Goal: Task Accomplishment & Management: Manage account settings

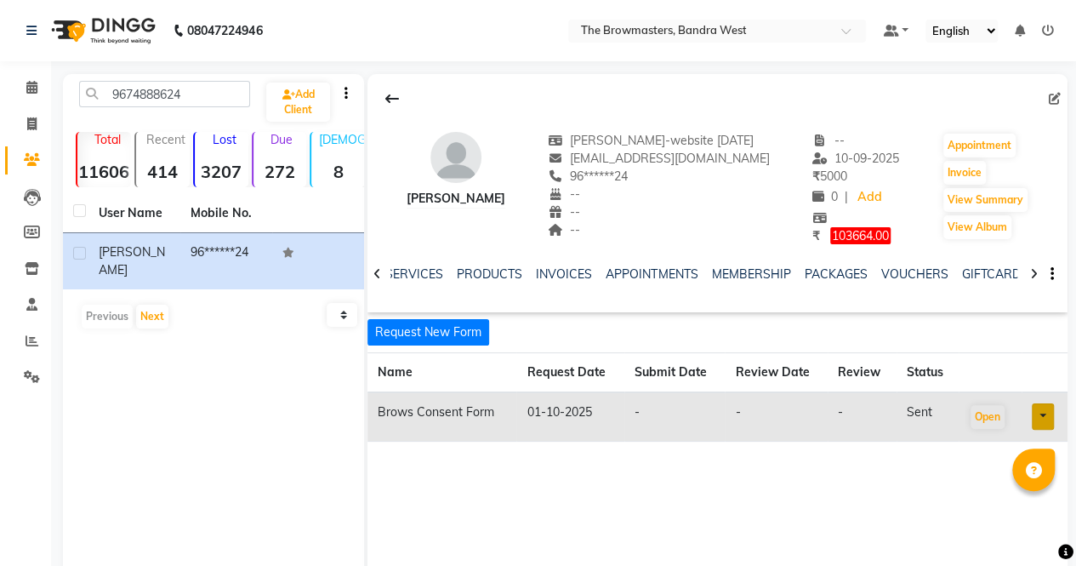
scroll to position [0, 299]
click at [37, 37] on link at bounding box center [34, 31] width 17 height 48
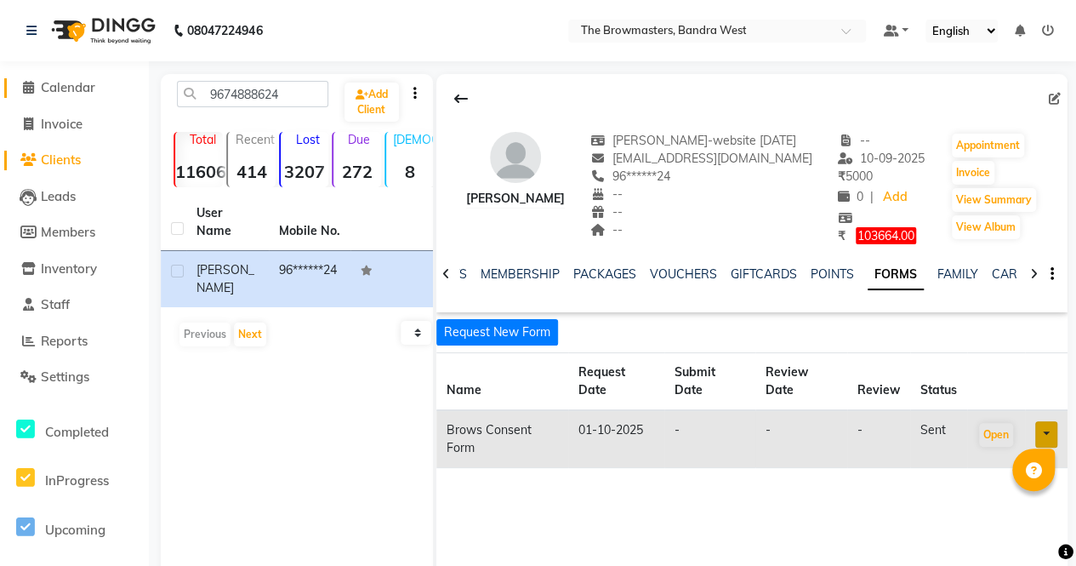
click at [31, 83] on icon at bounding box center [28, 87] width 11 height 13
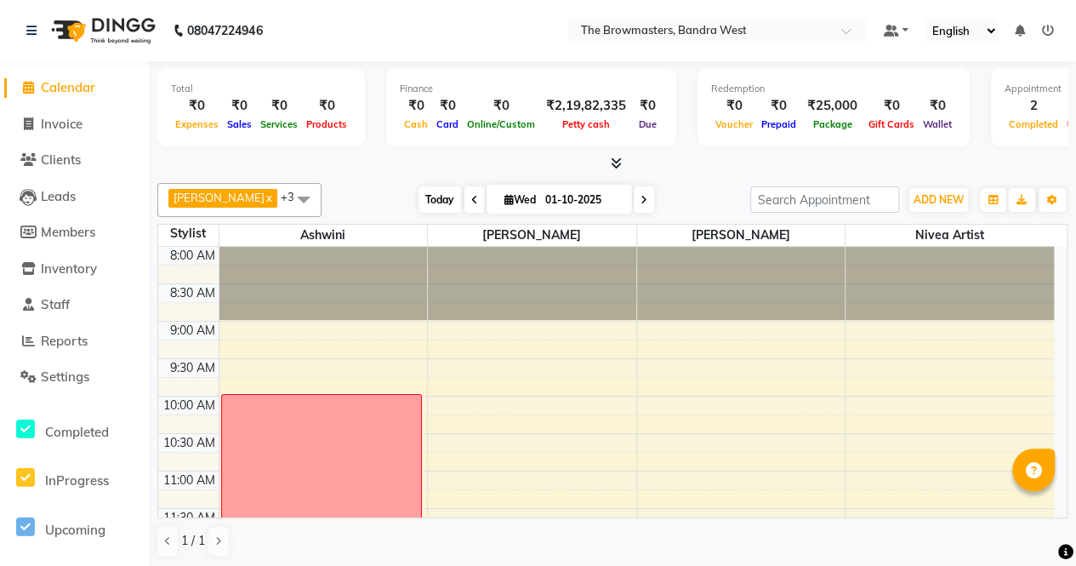
click at [424, 199] on span "Today" at bounding box center [439, 199] width 43 height 26
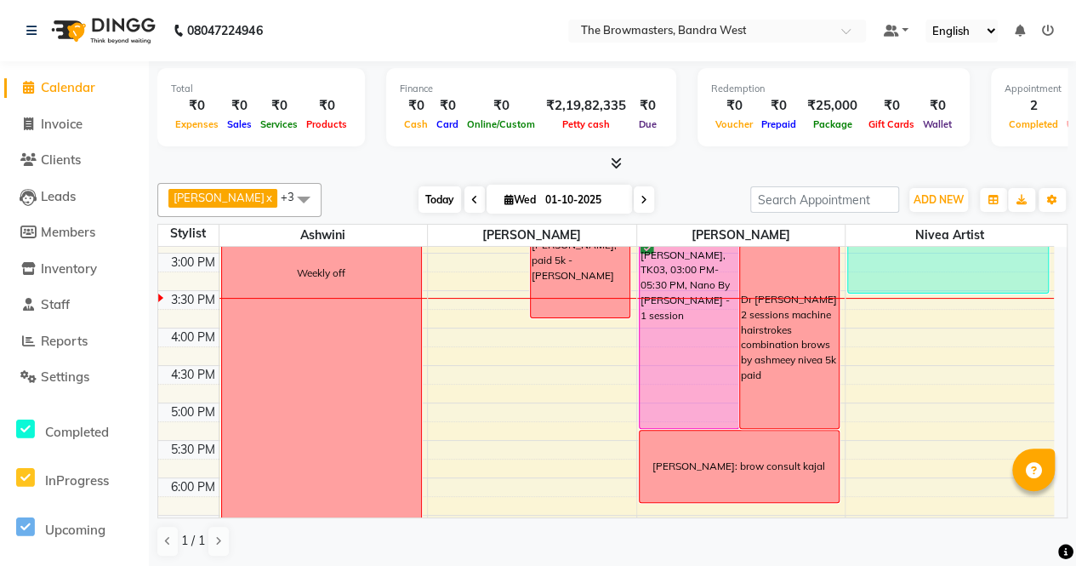
click at [430, 201] on span "Today" at bounding box center [439, 199] width 43 height 26
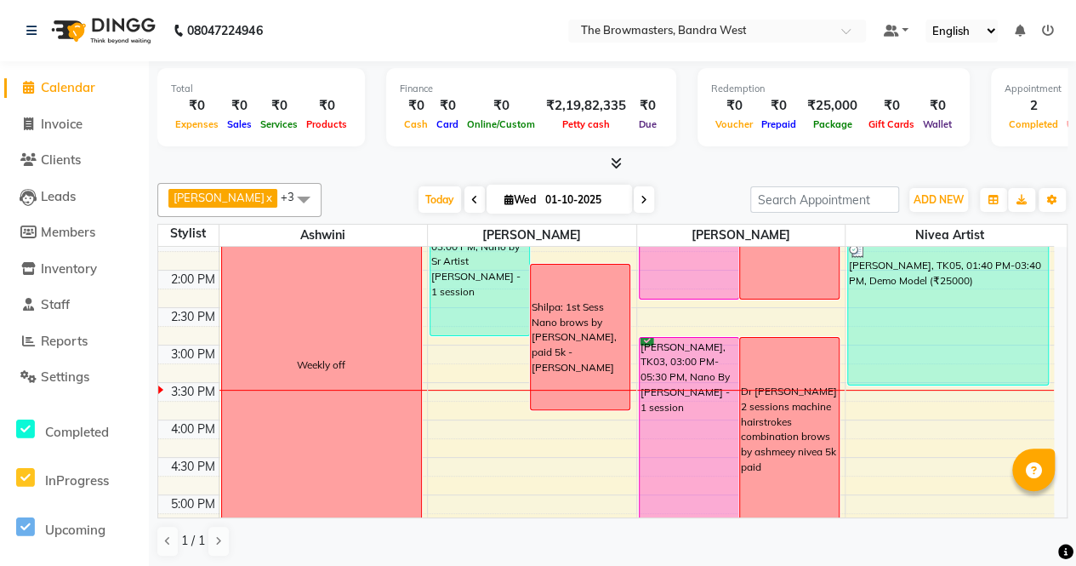
scroll to position [428, 0]
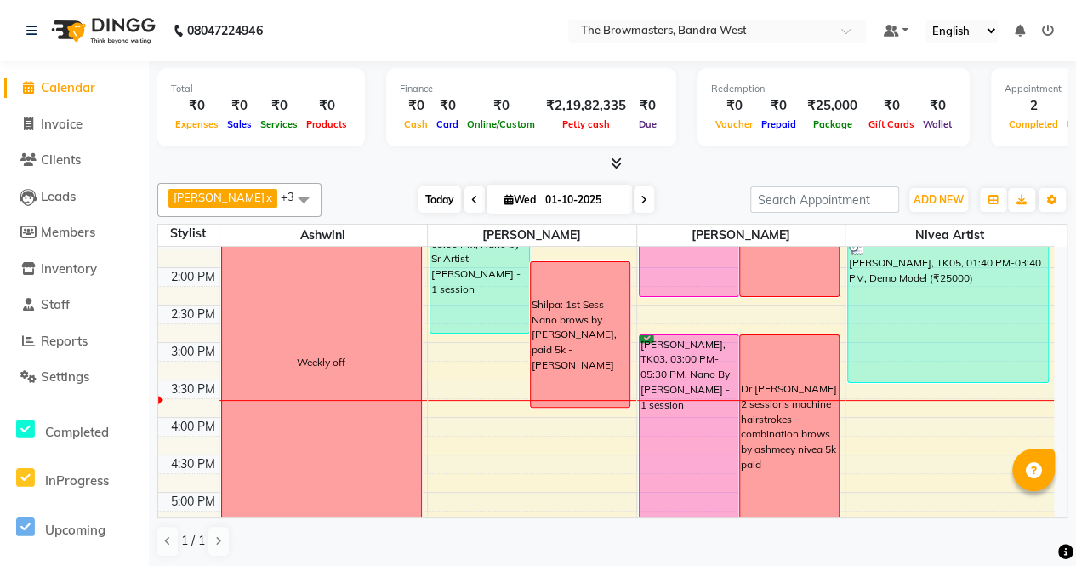
click at [449, 205] on span "Today" at bounding box center [439, 199] width 43 height 26
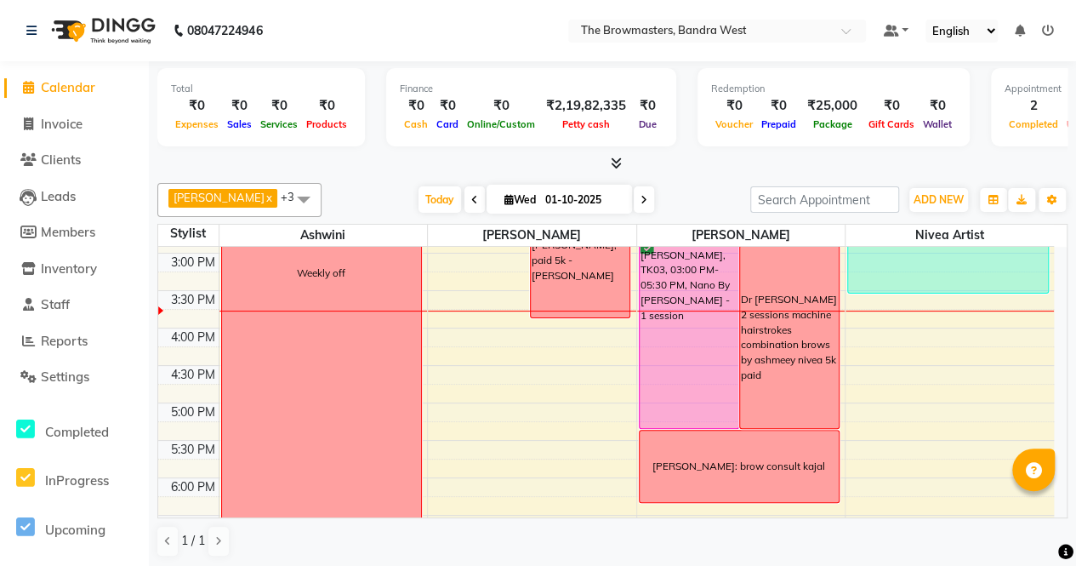
click at [544, 199] on input "01-10-2025" at bounding box center [582, 200] width 85 height 26
select select "10"
select select "2025"
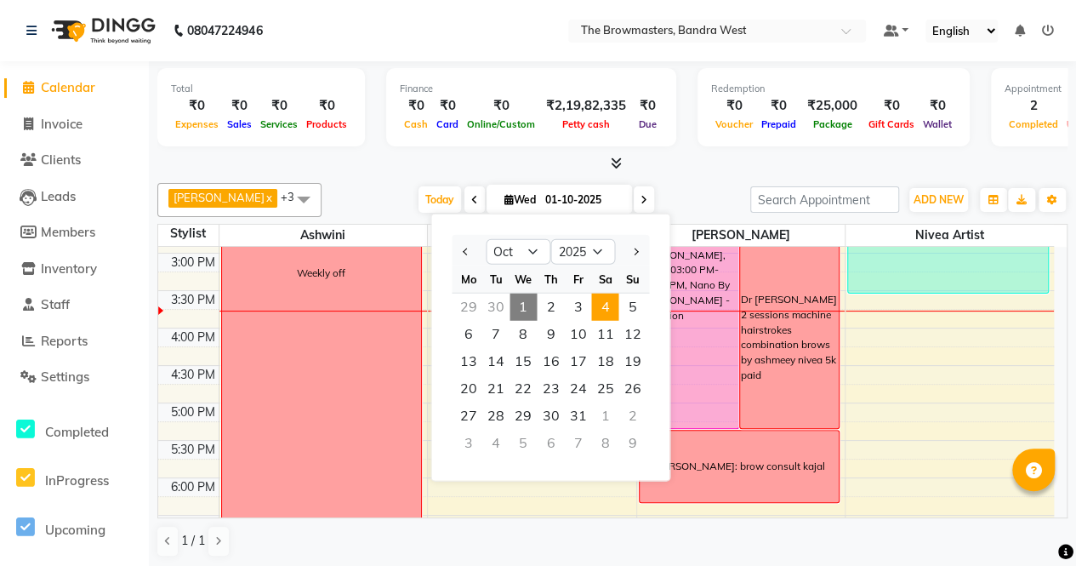
click at [609, 299] on span "4" at bounding box center [604, 306] width 27 height 27
type input "04-10-2025"
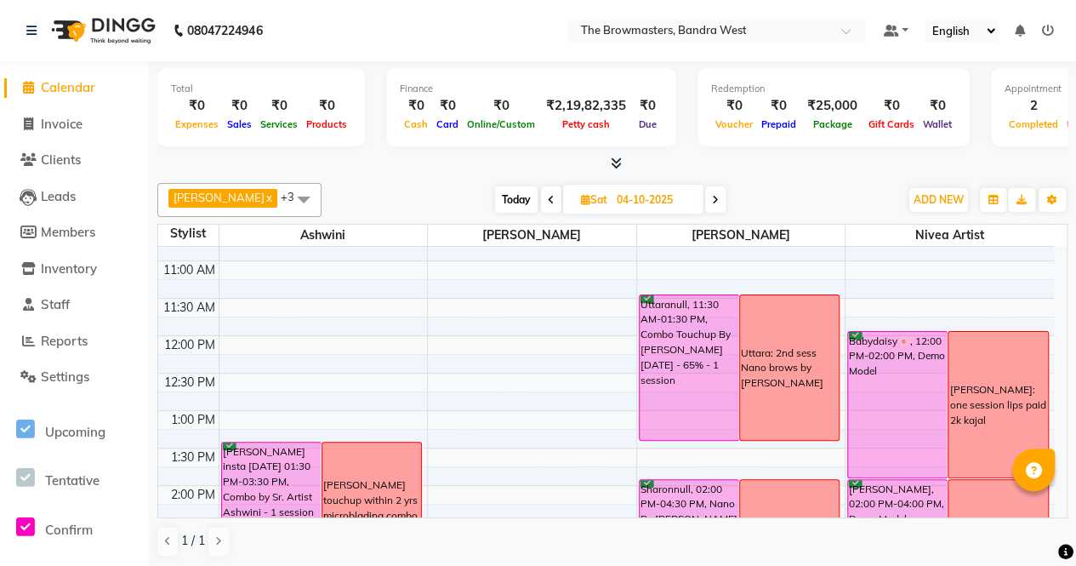
scroll to position [190, 0]
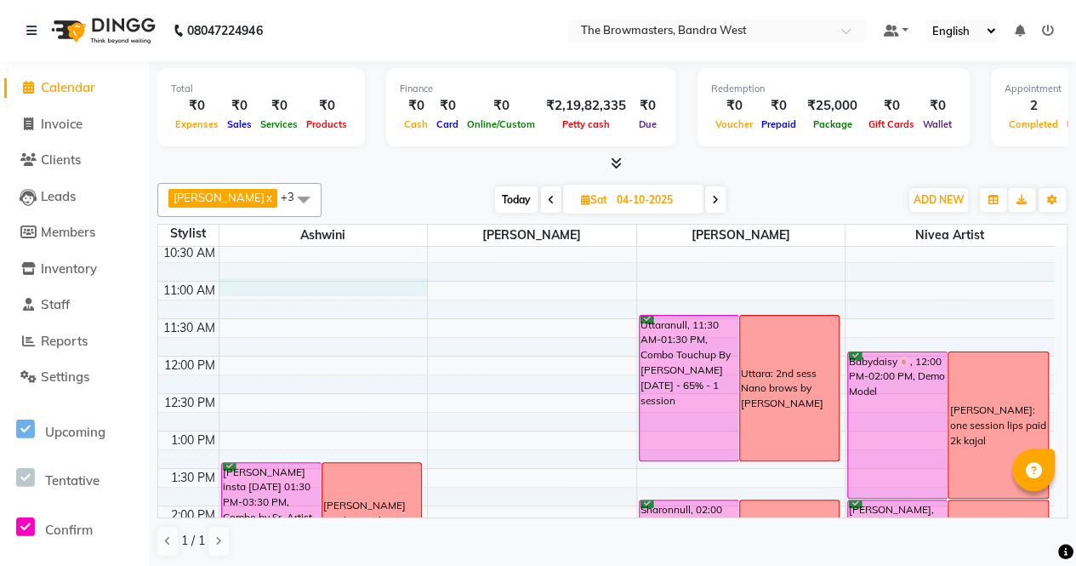
click at [309, 280] on div "8:00 AM 8:30 AM 9:00 AM 9:30 AM 10:00 AM 10:30 AM 11:00 AM 11:30 AM 12:00 PM 12…" at bounding box center [606, 543] width 896 height 972
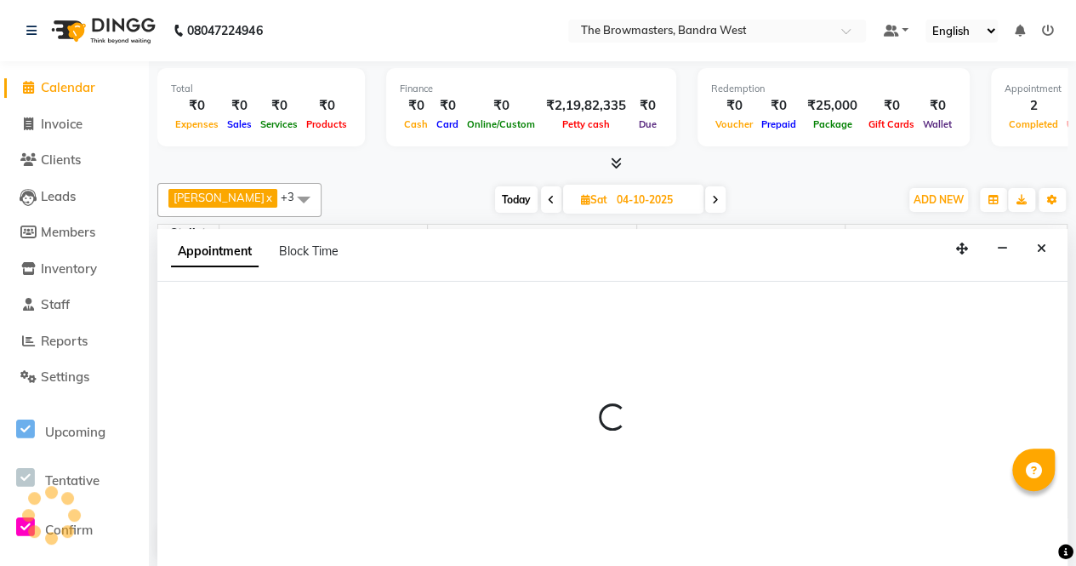
scroll to position [0, 0]
select select "64306"
select select "tentative"
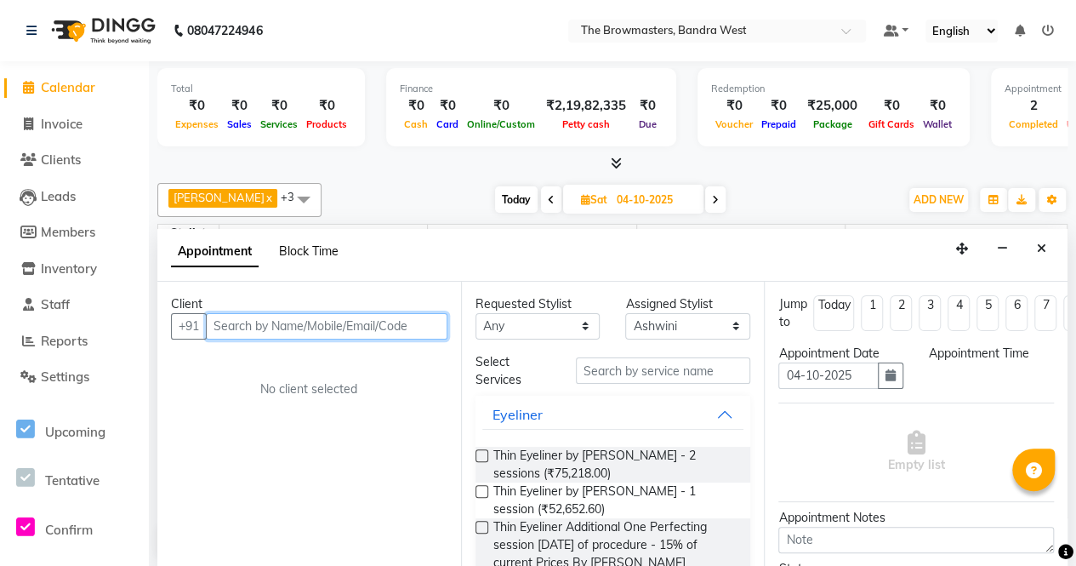
select select "660"
click at [311, 249] on span "Block Time" at bounding box center [309, 250] width 60 height 15
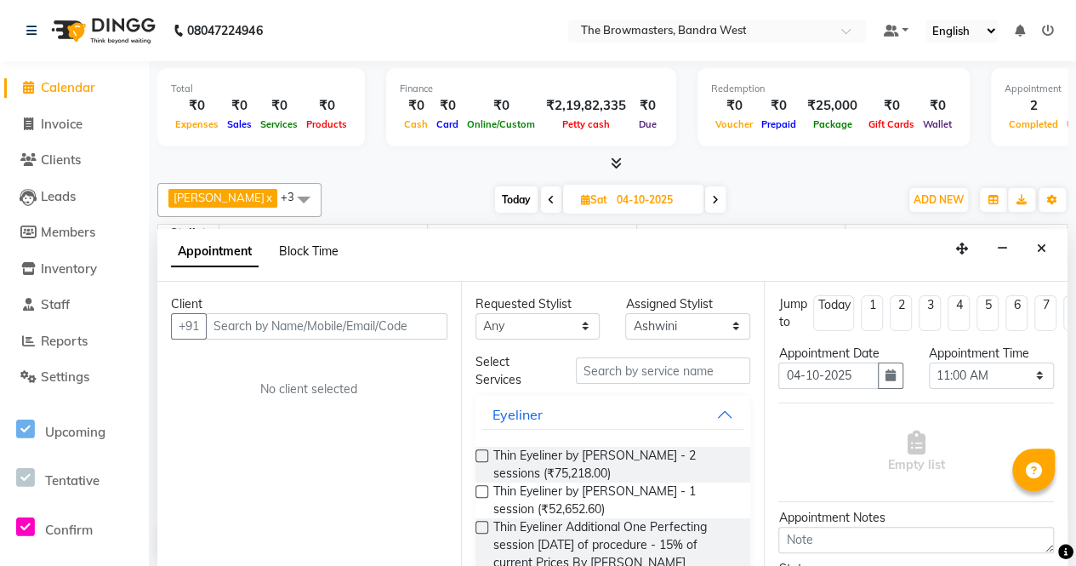
scroll to position [517, 0]
select select "64306"
select select "660"
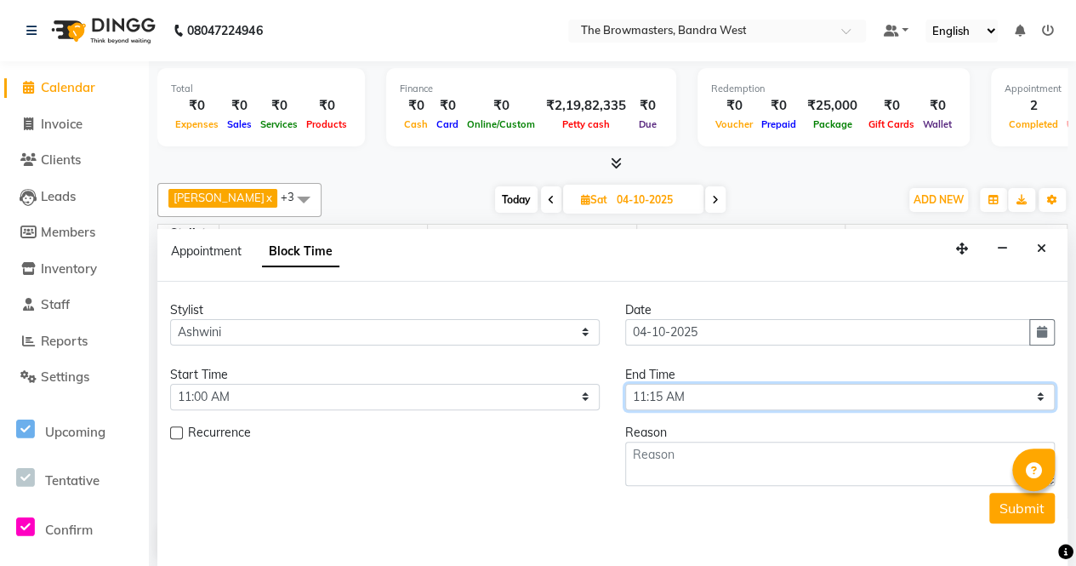
click at [655, 399] on select "Select 09:00 AM 09:15 AM 09:30 AM 09:45 AM 10:00 AM 10:15 AM 10:30 AM 10:45 AM …" at bounding box center [840, 397] width 430 height 26
click at [625, 384] on select "Select 09:00 AM 09:15 AM 09:30 AM 09:45 AM 10:00 AM 10:15 AM 10:30 AM 10:45 AM …" at bounding box center [840, 397] width 430 height 26
click at [693, 402] on select "Select 09:00 AM 09:15 AM 09:30 AM 09:45 AM 10:00 AM 10:15 AM 10:30 AM 10:45 AM …" at bounding box center [840, 397] width 430 height 26
select select "780"
click at [625, 384] on select "Select 09:00 AM 09:15 AM 09:30 AM 09:45 AM 10:00 AM 10:15 AM 10:30 AM 10:45 AM …" at bounding box center [840, 397] width 430 height 26
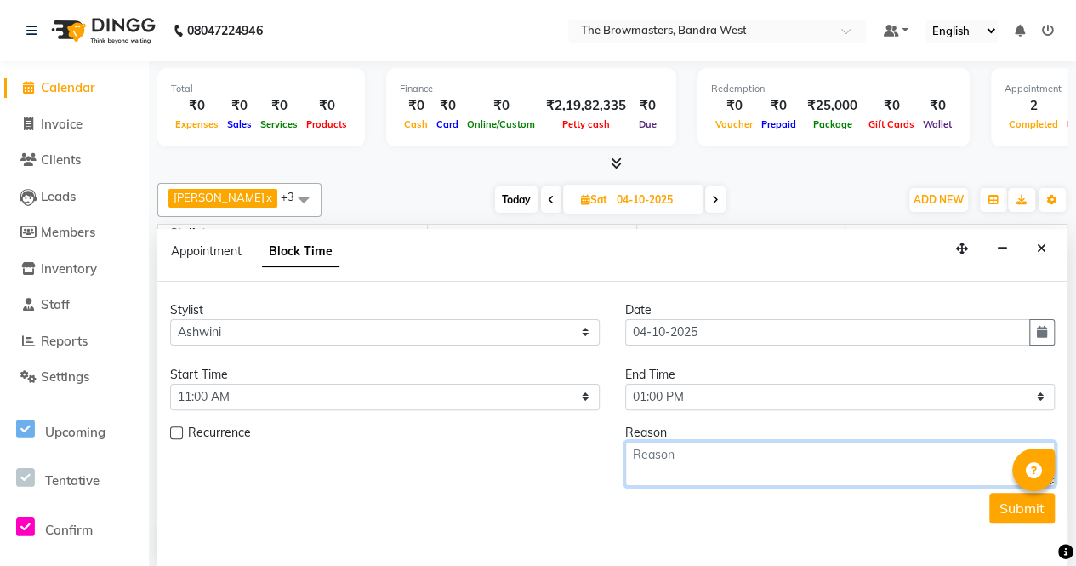
click at [691, 478] on textarea at bounding box center [840, 463] width 430 height 44
type textarea "Umaima : 1st sess Nano Brows by [PERSON_NAME]"
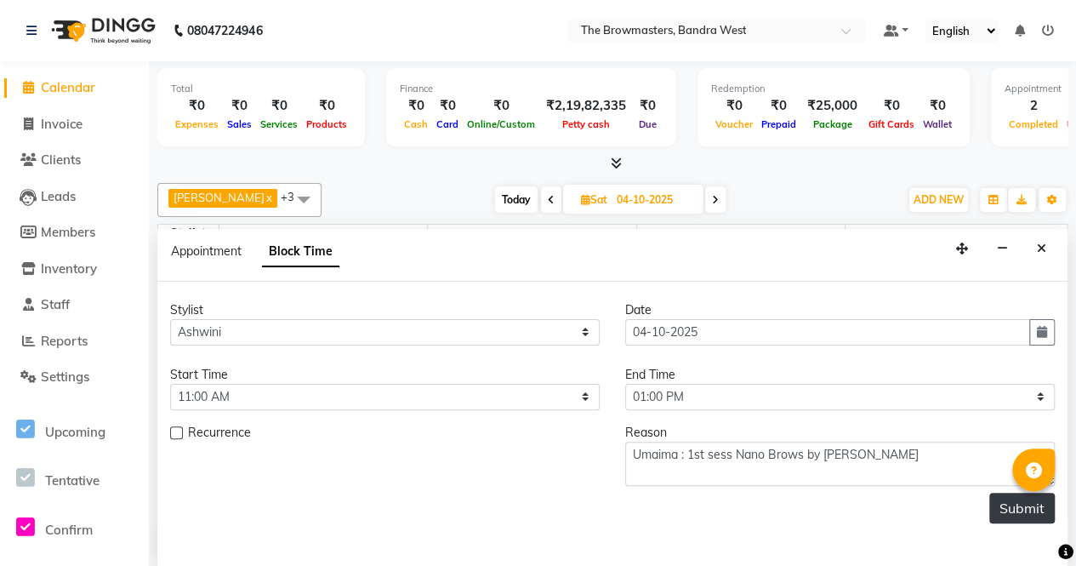
click at [1009, 510] on button "Submit" at bounding box center [1021, 507] width 65 height 31
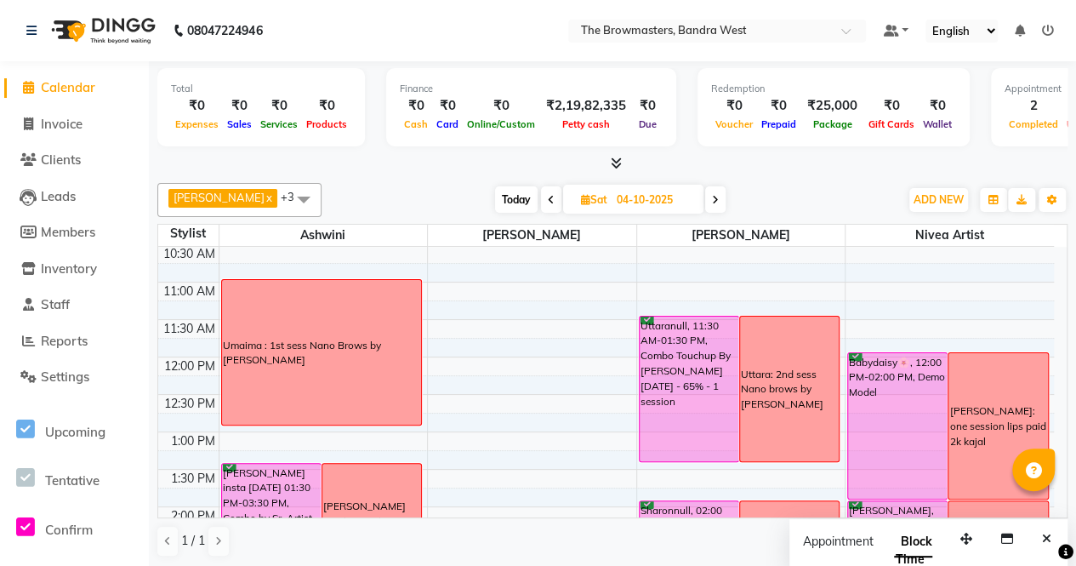
scroll to position [186, 0]
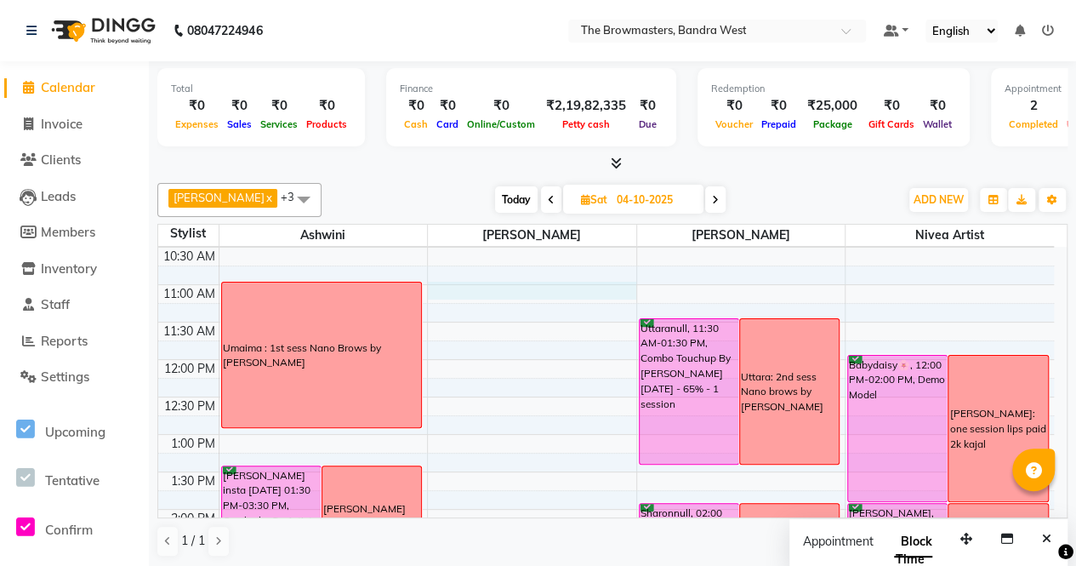
click at [534, 292] on div "8:00 AM 8:30 AM 9:00 AM 9:30 AM 10:00 AM 10:30 AM 11:00 AM 11:30 AM 12:00 PM 12…" at bounding box center [606, 546] width 896 height 972
select select "64307"
select select "tentative"
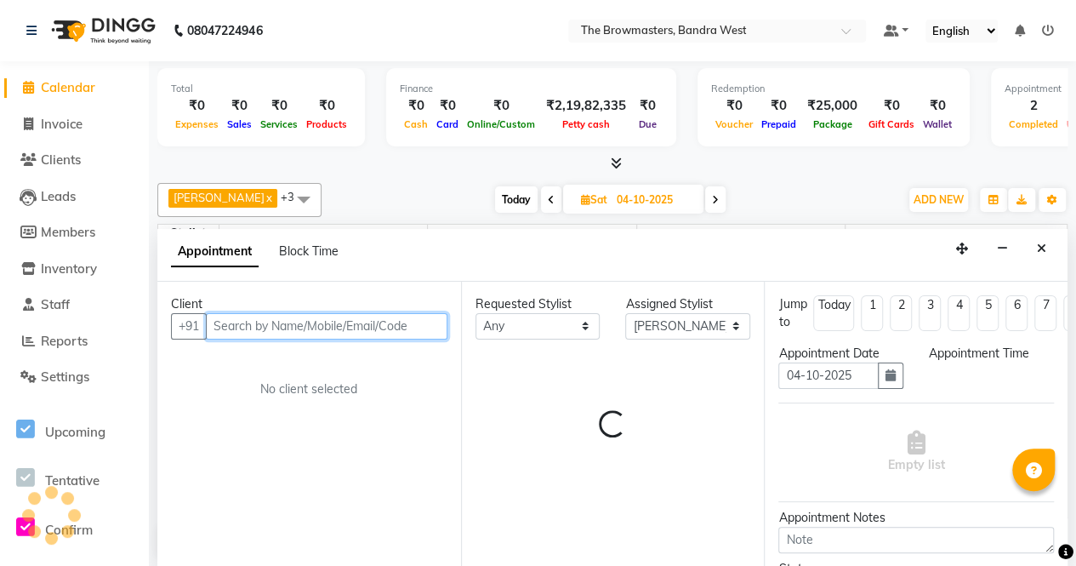
select select "660"
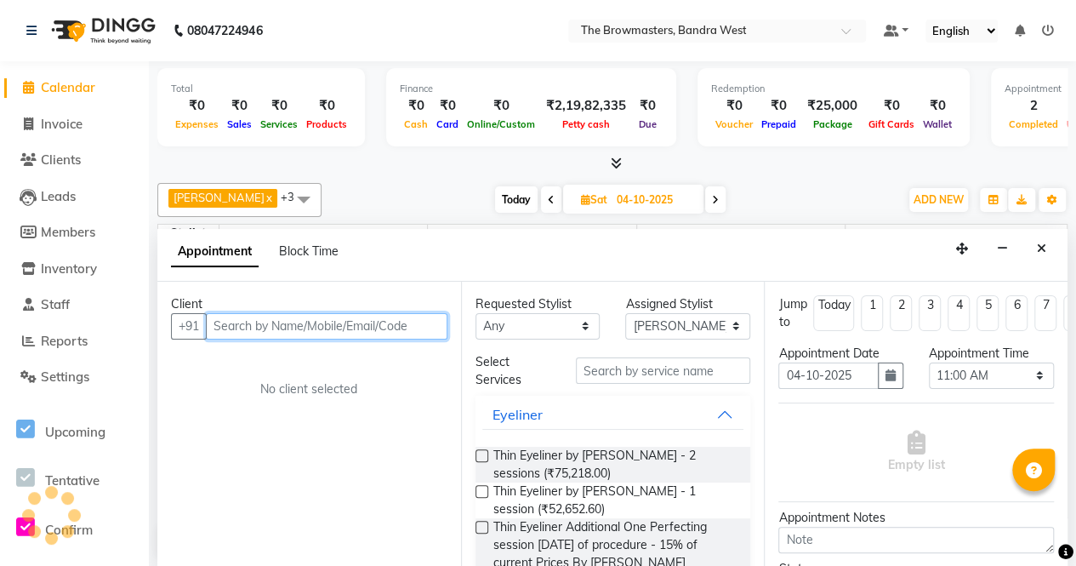
scroll to position [0, 0]
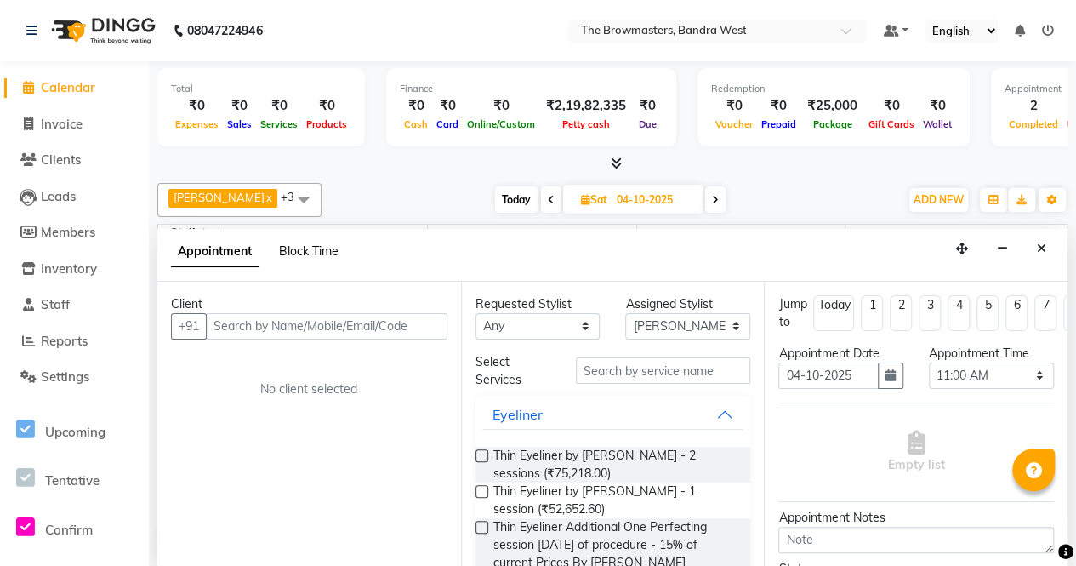
click at [305, 250] on span "Block Time" at bounding box center [309, 250] width 60 height 15
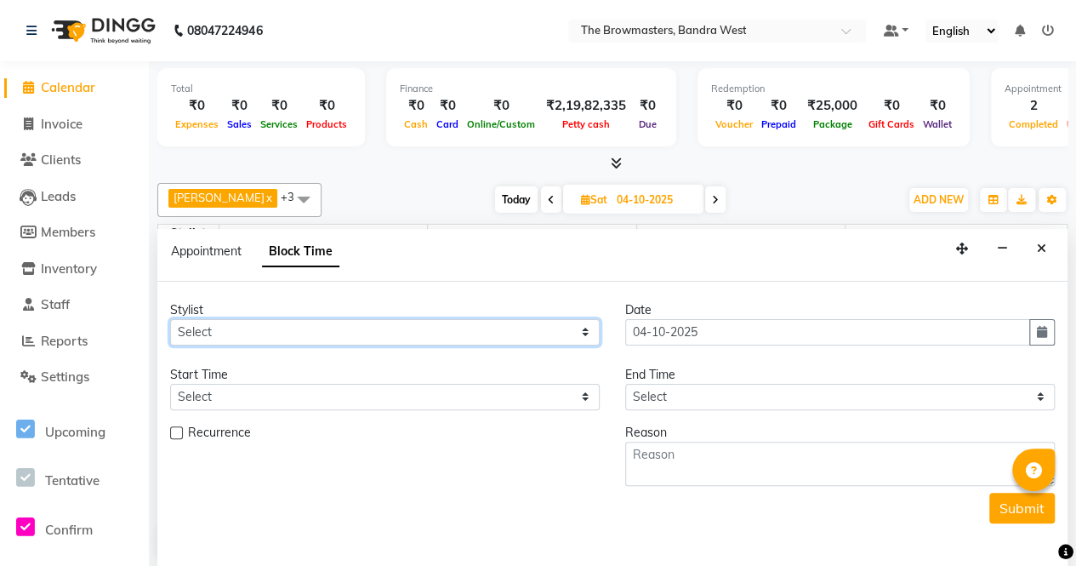
click at [265, 326] on select "Select Ashmeey Singghai Ashwini [PERSON_NAME] Jyoti Kajal [PERSON_NAME] [PERSON…" at bounding box center [385, 332] width 430 height 26
select select "64307"
click at [170, 319] on select "Select Ashmeey Singghai Ashwini [PERSON_NAME] Jyoti Kajal [PERSON_NAME] [PERSON…" at bounding box center [385, 332] width 430 height 26
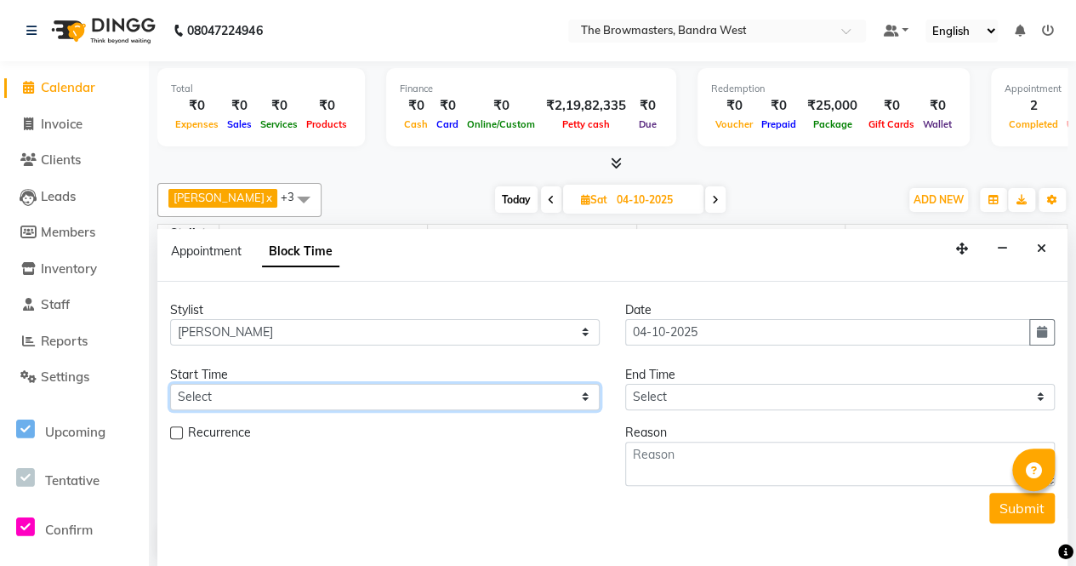
click at [233, 394] on select "Select" at bounding box center [385, 397] width 430 height 26
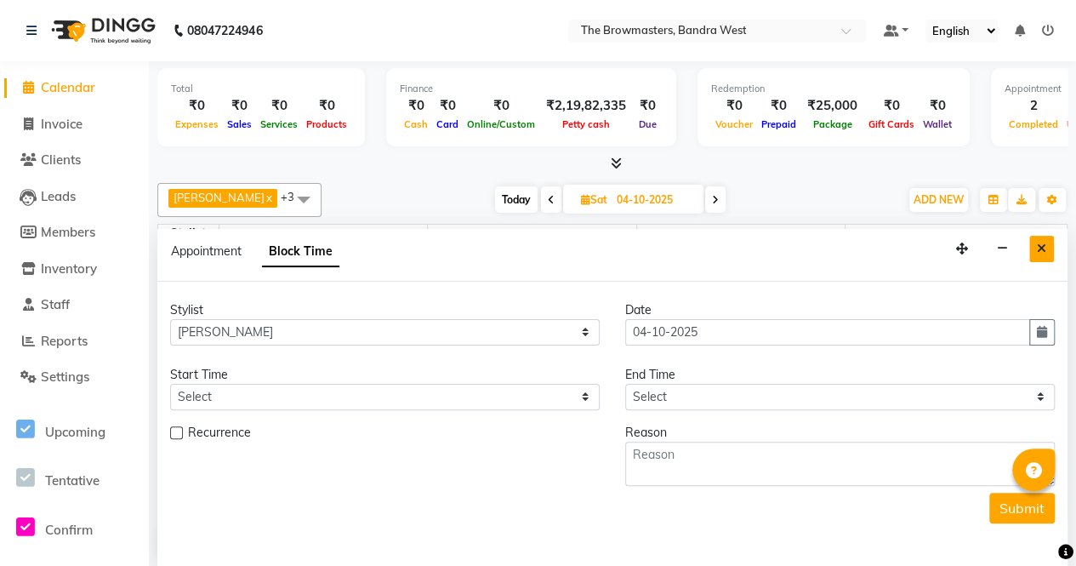
click at [1039, 246] on icon "Close" at bounding box center [1041, 248] width 9 height 12
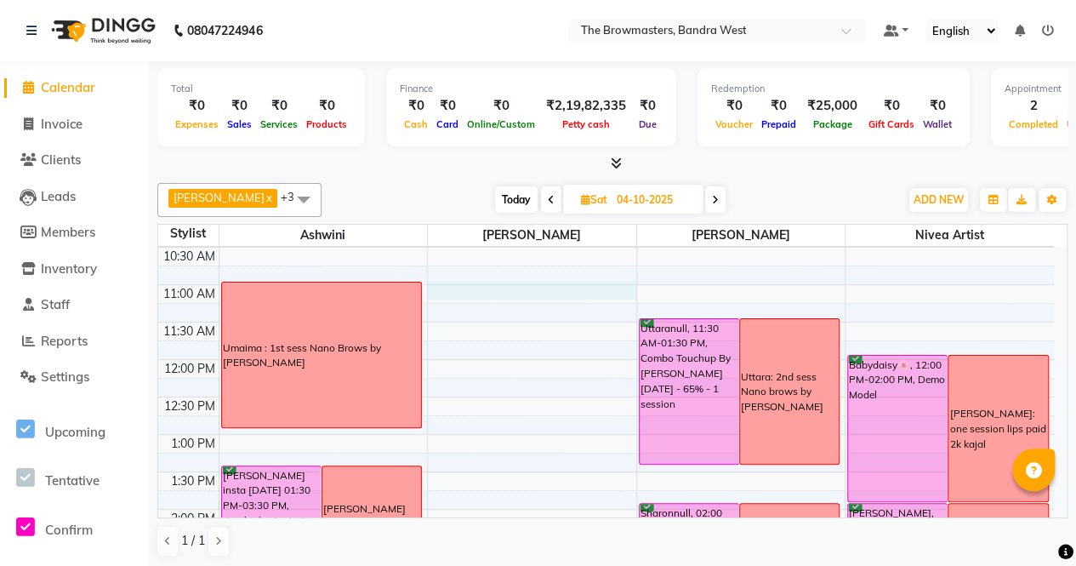
click at [453, 287] on div "8:00 AM 8:30 AM 9:00 AM 9:30 AM 10:00 AM 10:30 AM 11:00 AM 11:30 AM 12:00 PM 12…" at bounding box center [606, 546] width 896 height 972
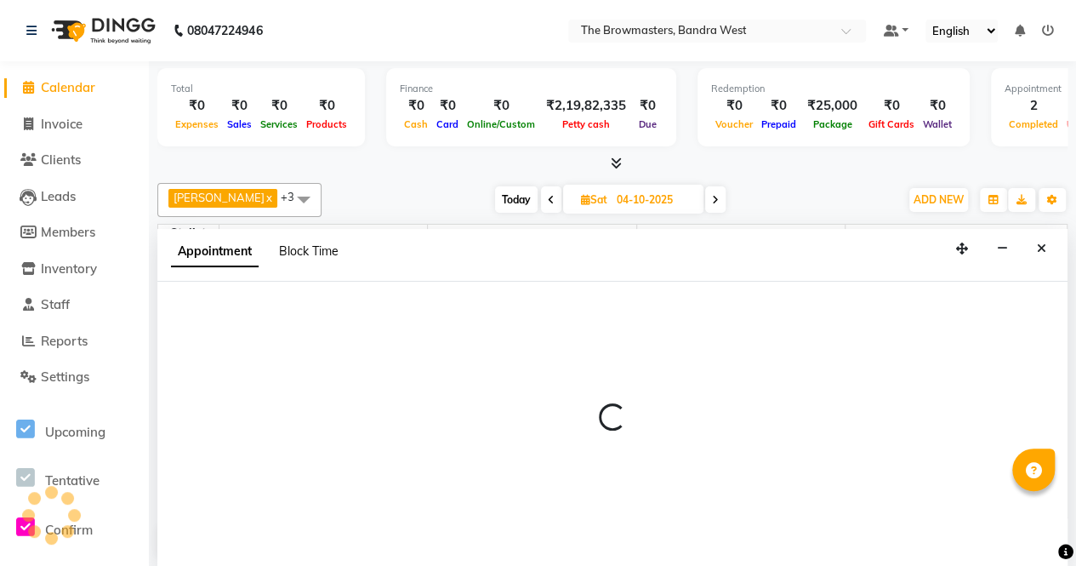
select select "64307"
select select "660"
select select "tentative"
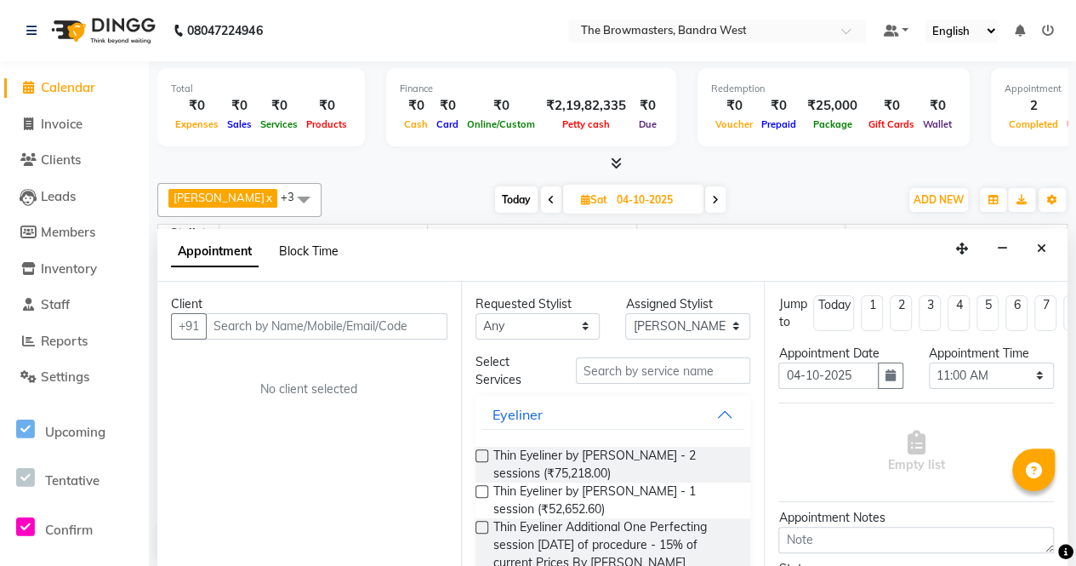
click at [287, 243] on span "Block Time" at bounding box center [309, 250] width 60 height 15
select select "64307"
select select "660"
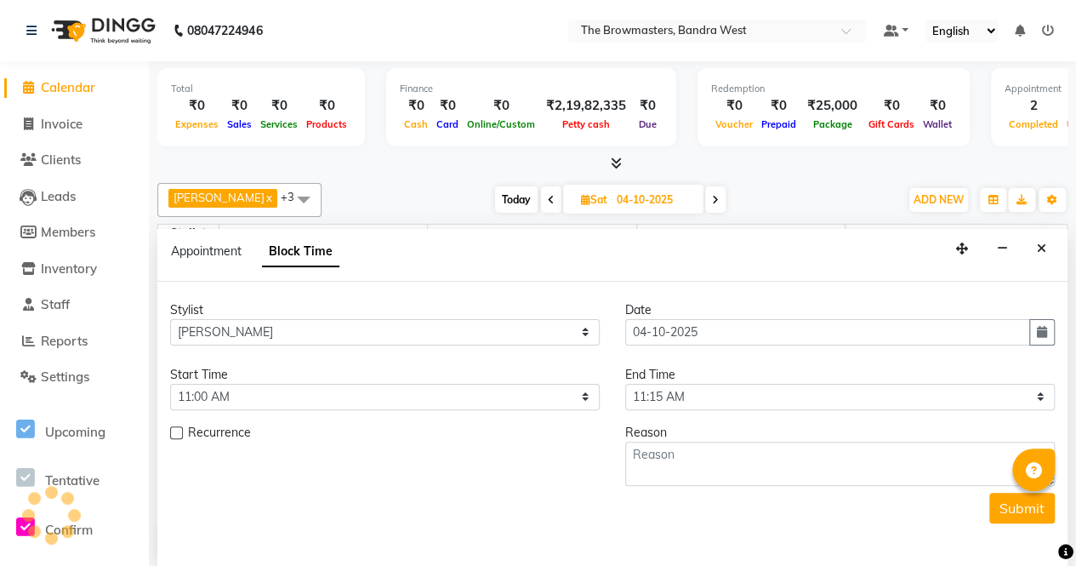
scroll to position [517, 0]
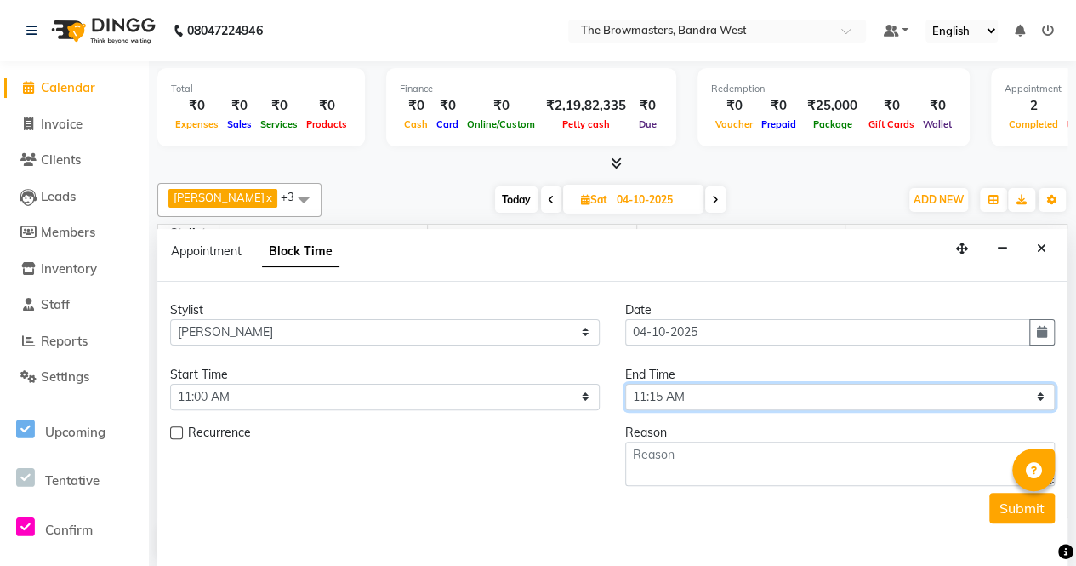
click at [640, 401] on select "Select 09:00 AM 09:15 AM 09:30 AM 09:45 AM 10:00 AM 10:15 AM 10:30 AM 10:45 AM …" at bounding box center [840, 397] width 430 height 26
select select "780"
click at [625, 384] on select "Select 09:00 AM 09:15 AM 09:30 AM 09:45 AM 10:00 AM 10:15 AM 10:30 AM 10:45 AM …" at bounding box center [840, 397] width 430 height 26
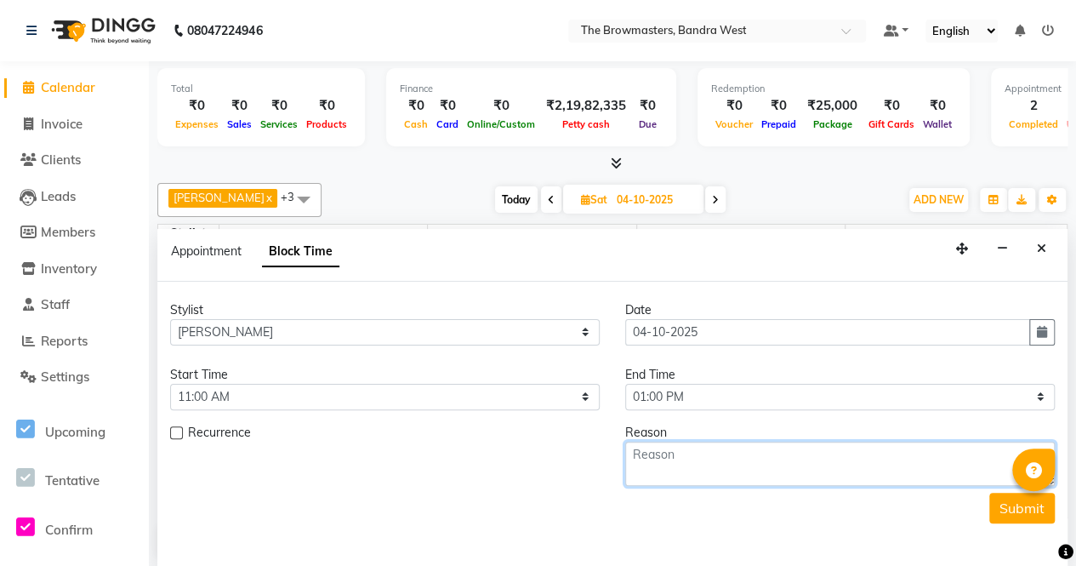
click at [725, 454] on textarea at bounding box center [840, 463] width 430 height 44
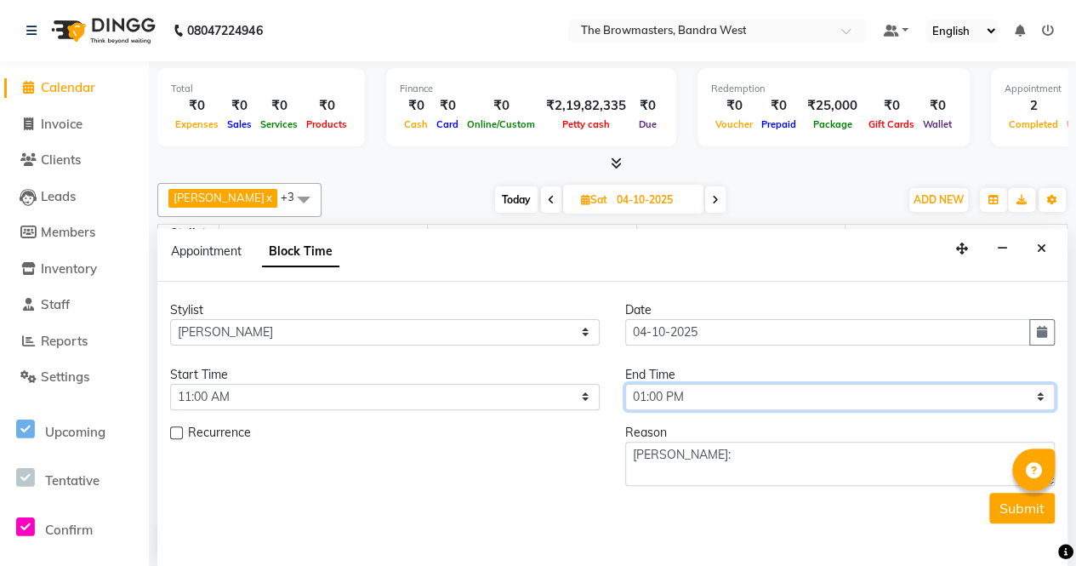
drag, startPoint x: 725, startPoint y: 454, endPoint x: 640, endPoint y: 401, distance: 100.5
click at [640, 401] on select "Select 09:00 AM 09:15 AM 09:30 AM 09:45 AM 10:00 AM 10:15 AM 10:30 AM 10:45 AM …" at bounding box center [840, 397] width 430 height 26
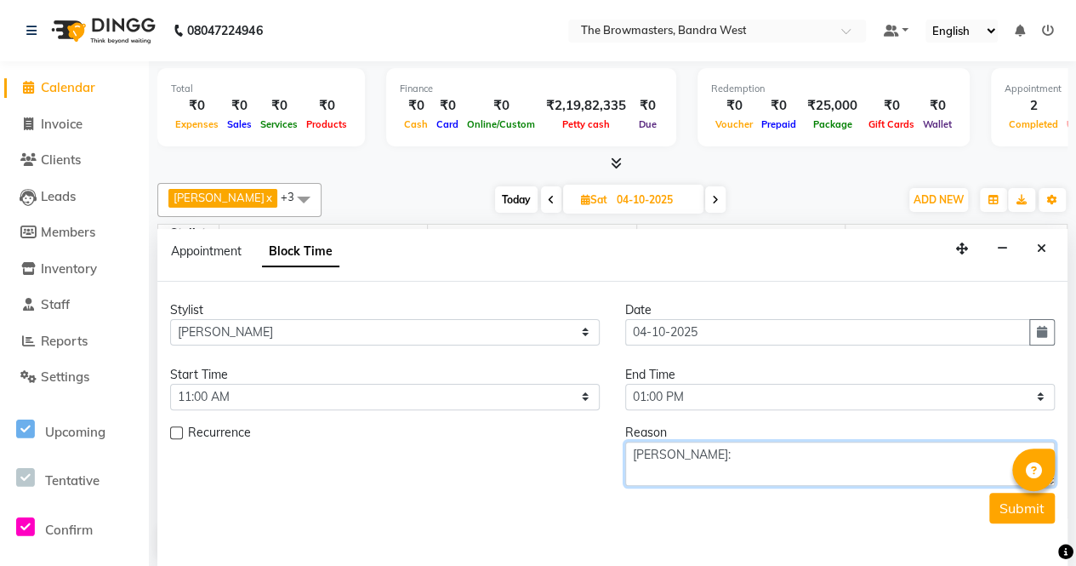
click at [726, 466] on textarea "[PERSON_NAME]:" at bounding box center [840, 463] width 430 height 44
type textarea "[PERSON_NAME]: 1 out of 2 lips by [PERSON_NAME]"
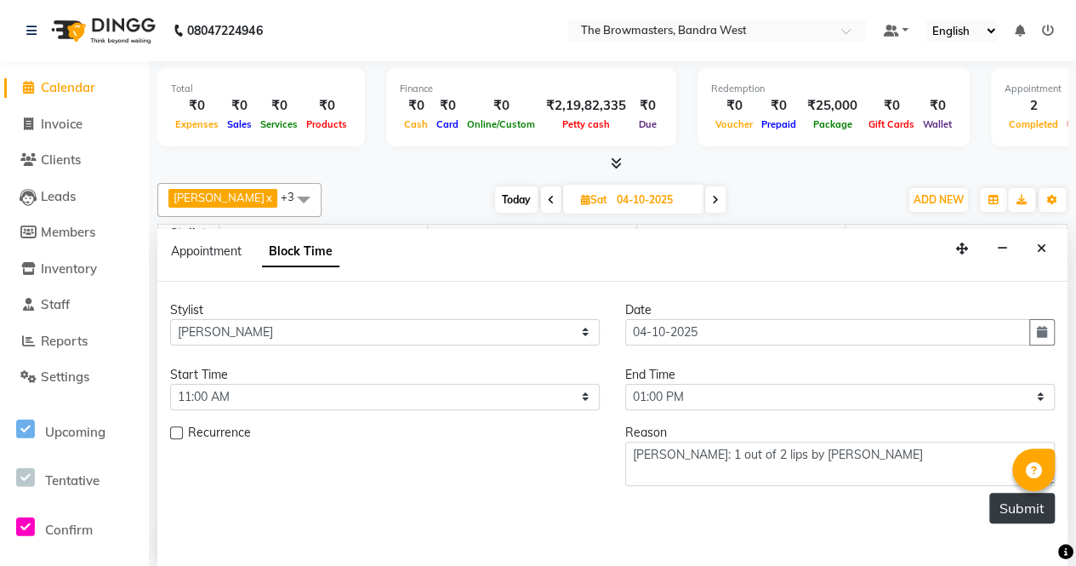
click at [1015, 505] on button "Submit" at bounding box center [1021, 507] width 65 height 31
click at [1011, 515] on td at bounding box center [636, 524] width 835 height 19
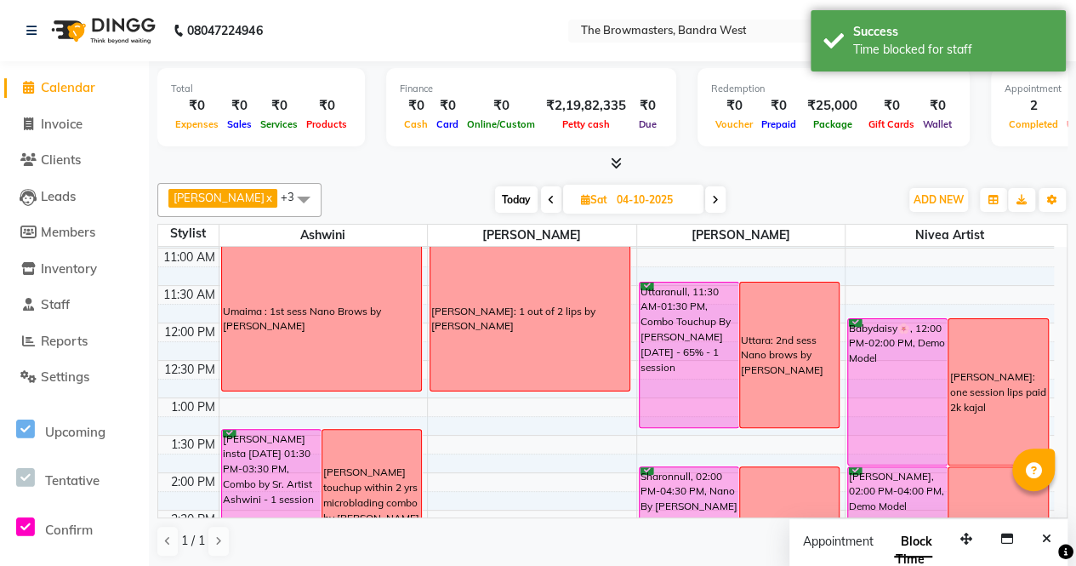
scroll to position [212, 0]
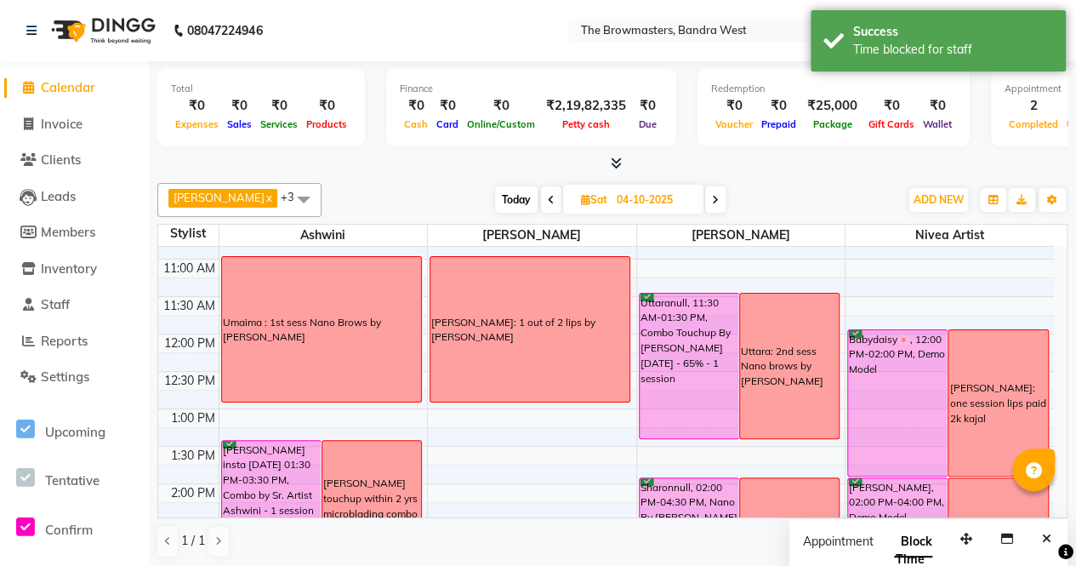
click at [510, 343] on div "[PERSON_NAME]: 1 out of 2 lips by [PERSON_NAME]" at bounding box center [529, 329] width 199 height 145
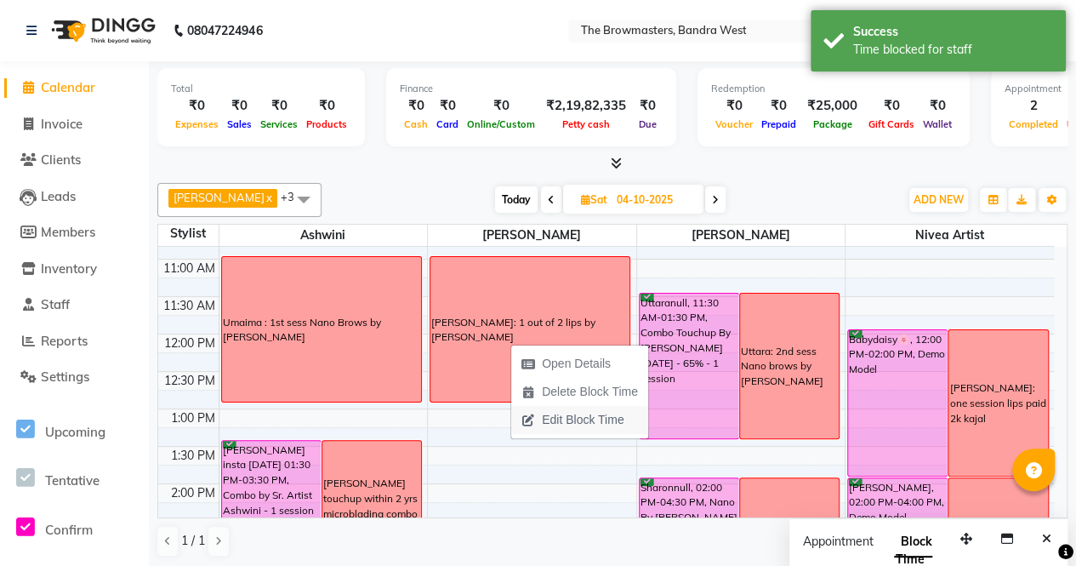
click at [553, 413] on span "Edit Block Time" at bounding box center [583, 420] width 82 height 18
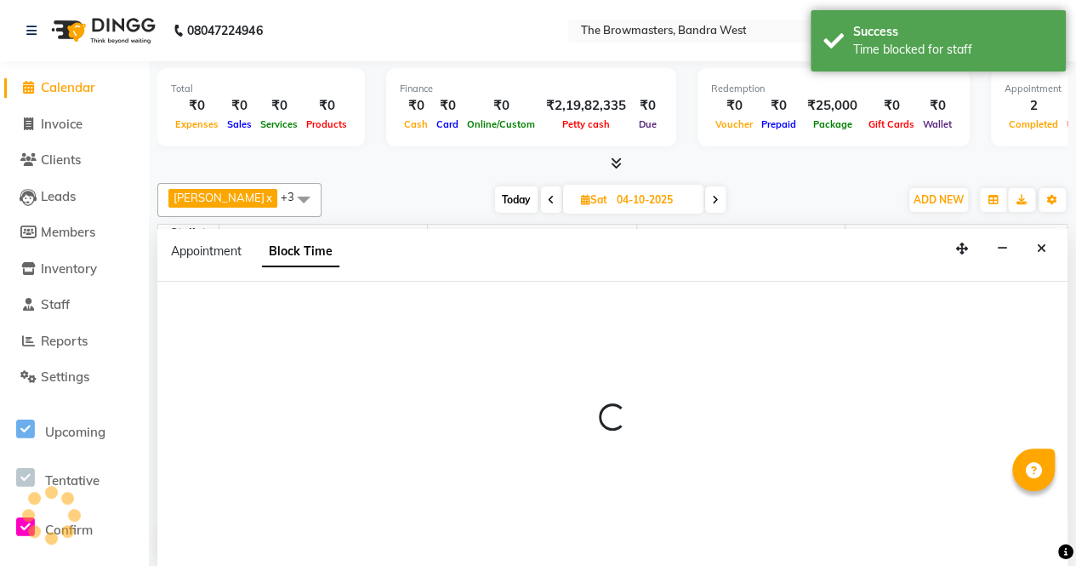
select select "64307"
select select "660"
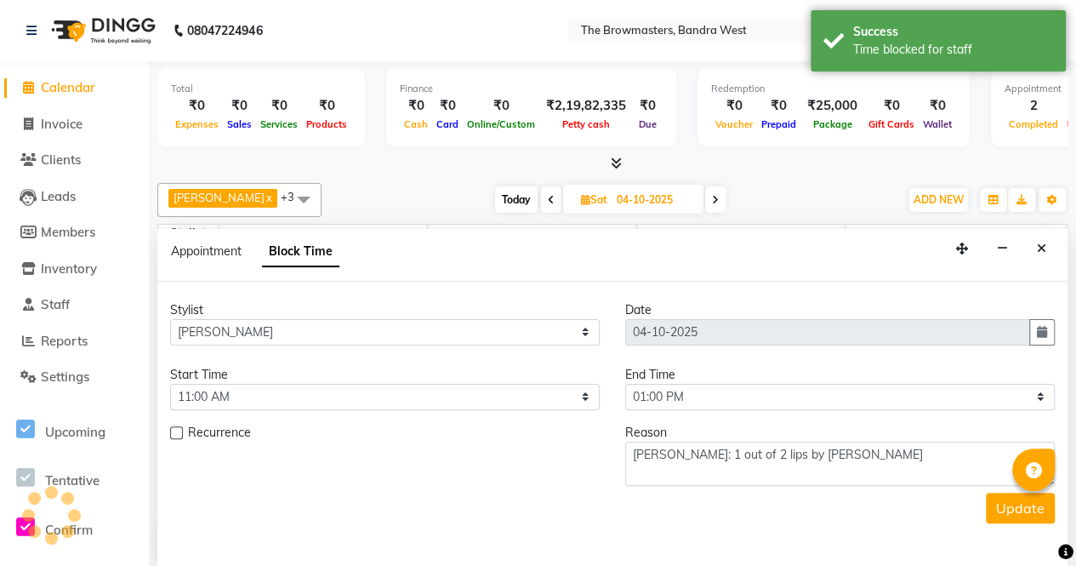
scroll to position [590, 0]
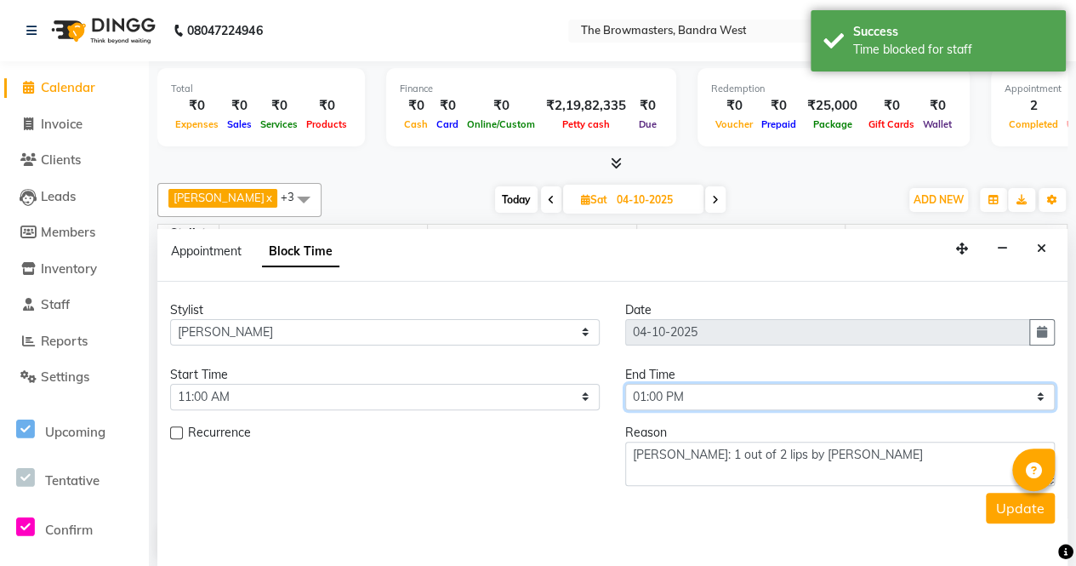
click at [714, 389] on select "Select 09:00 AM 09:15 AM 09:30 AM 09:45 AM 10:00 AM 10:15 AM 10:30 AM 10:45 AM …" at bounding box center [840, 397] width 430 height 26
select select "750"
click at [625, 384] on select "Select 09:00 AM 09:15 AM 09:30 AM 09:45 AM 10:00 AM 10:15 AM 10:30 AM 10:45 AM …" at bounding box center [840, 397] width 430 height 26
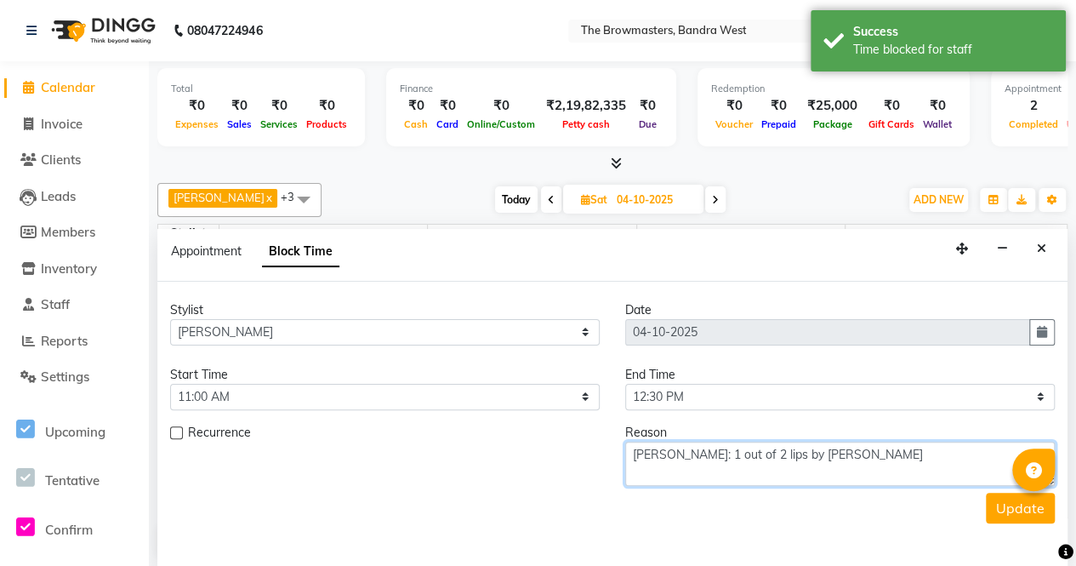
click at [1008, 476] on textarea "[PERSON_NAME]: 1 out of 2 lips by [PERSON_NAME]" at bounding box center [840, 463] width 430 height 44
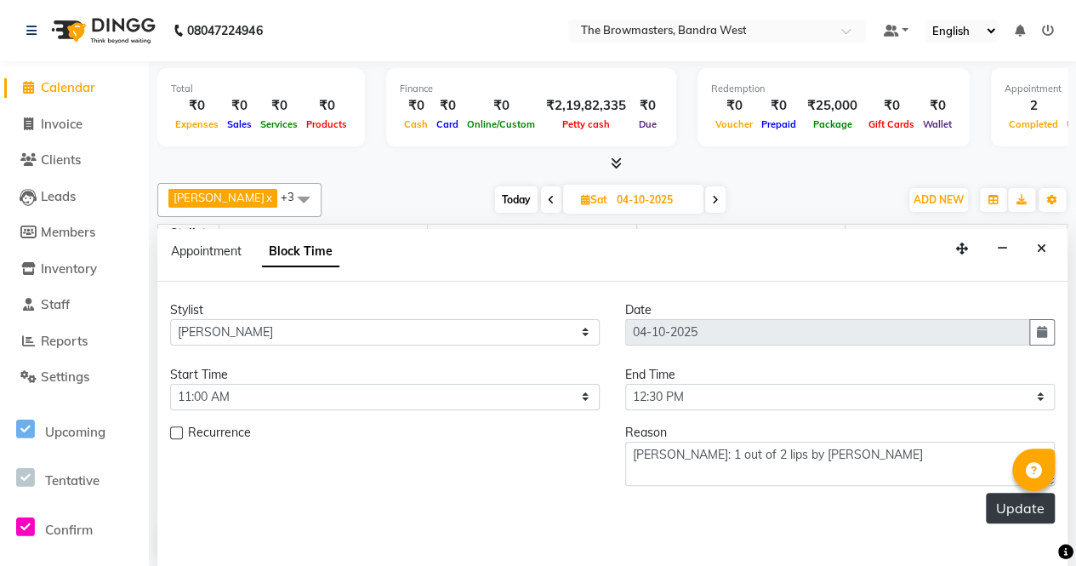
click at [1006, 501] on button "Update" at bounding box center [1020, 507] width 69 height 31
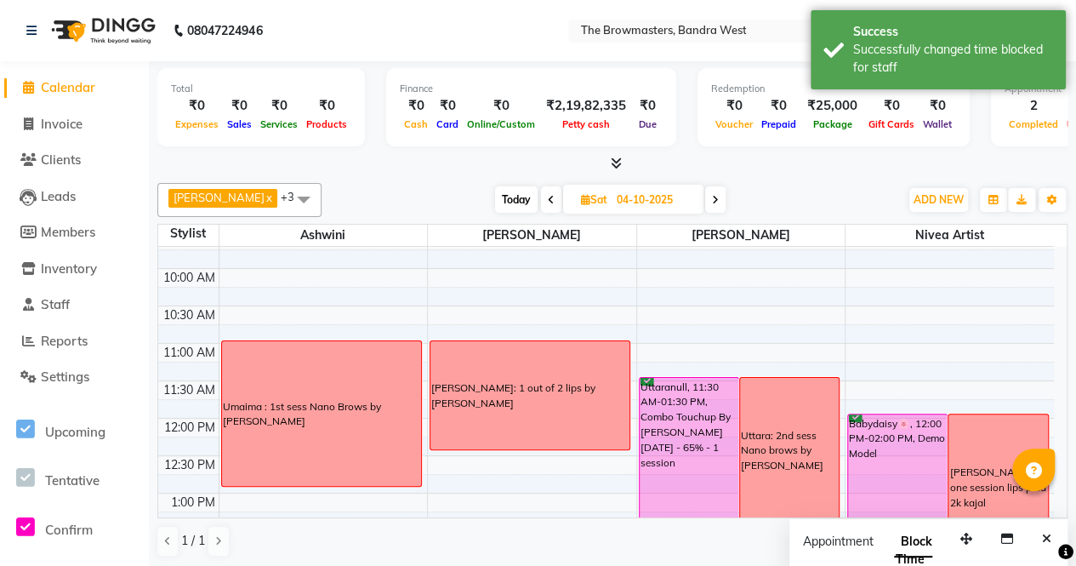
scroll to position [107, 0]
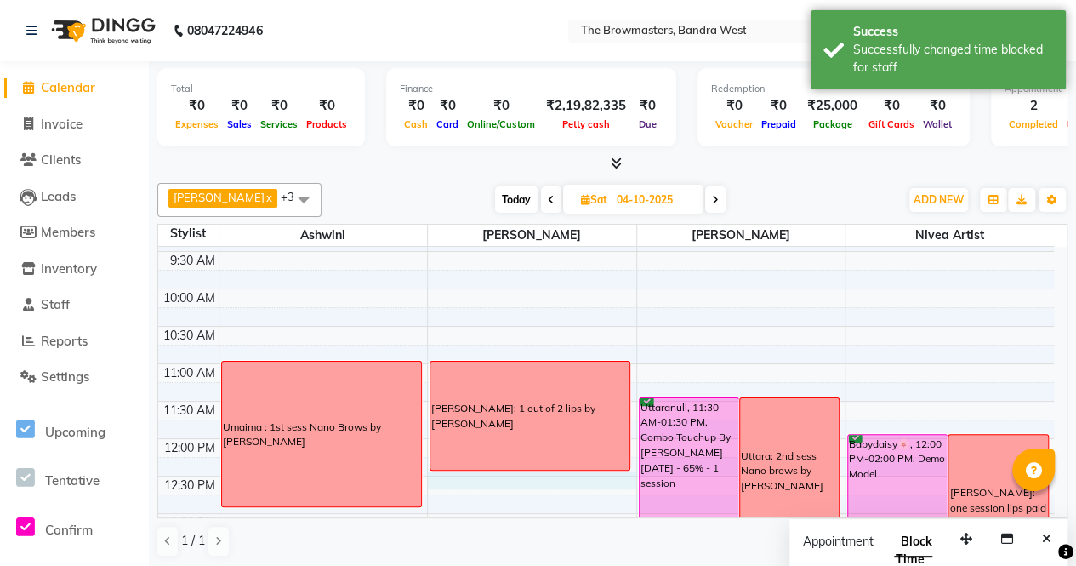
select select "64307"
select select "750"
select select "tentative"
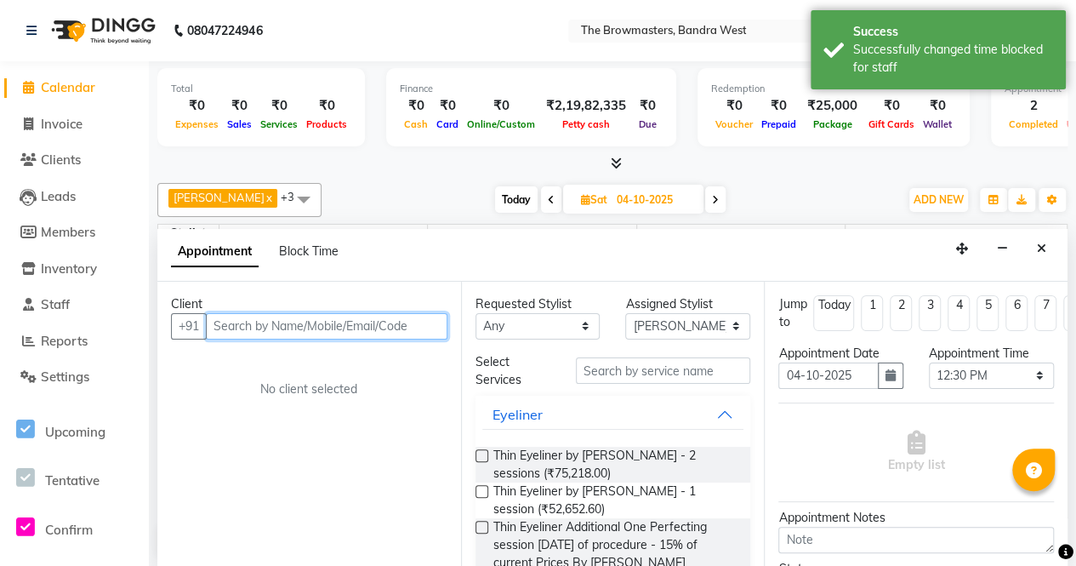
scroll to position [0, 0]
click at [308, 256] on div "Block Time" at bounding box center [309, 251] width 60 height 18
click at [308, 253] on span "Block Time" at bounding box center [309, 250] width 60 height 15
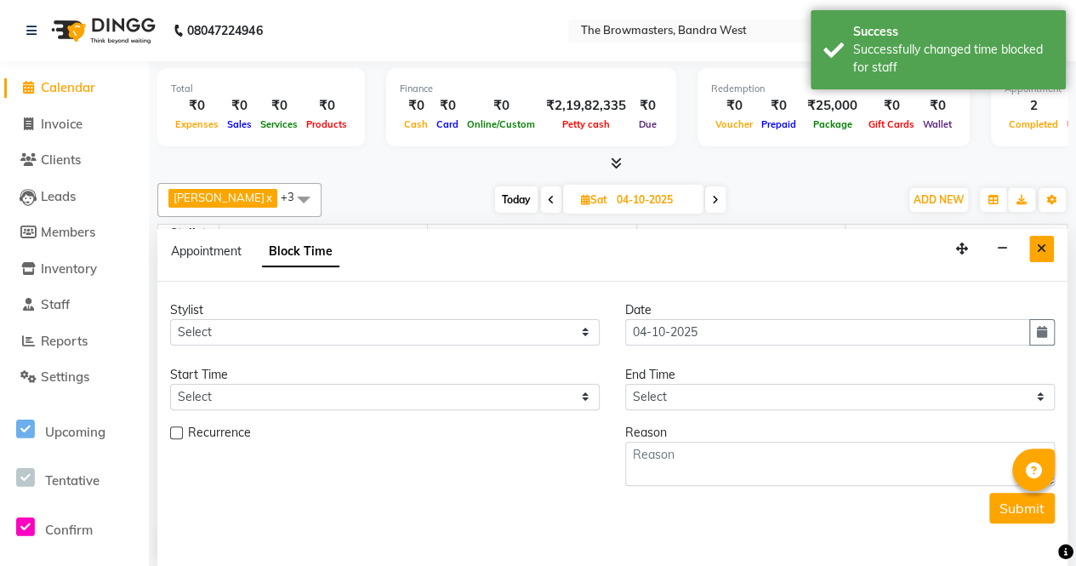
click at [1041, 248] on icon "Close" at bounding box center [1041, 248] width 9 height 12
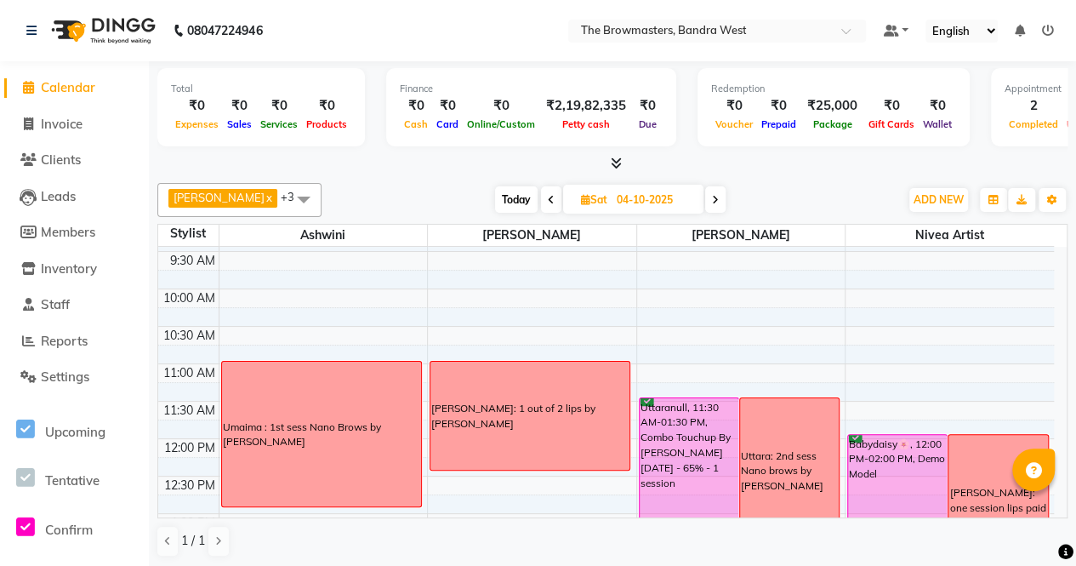
click at [501, 441] on div "[PERSON_NAME]: 1 out of 2 lips by [PERSON_NAME]" at bounding box center [529, 415] width 199 height 108
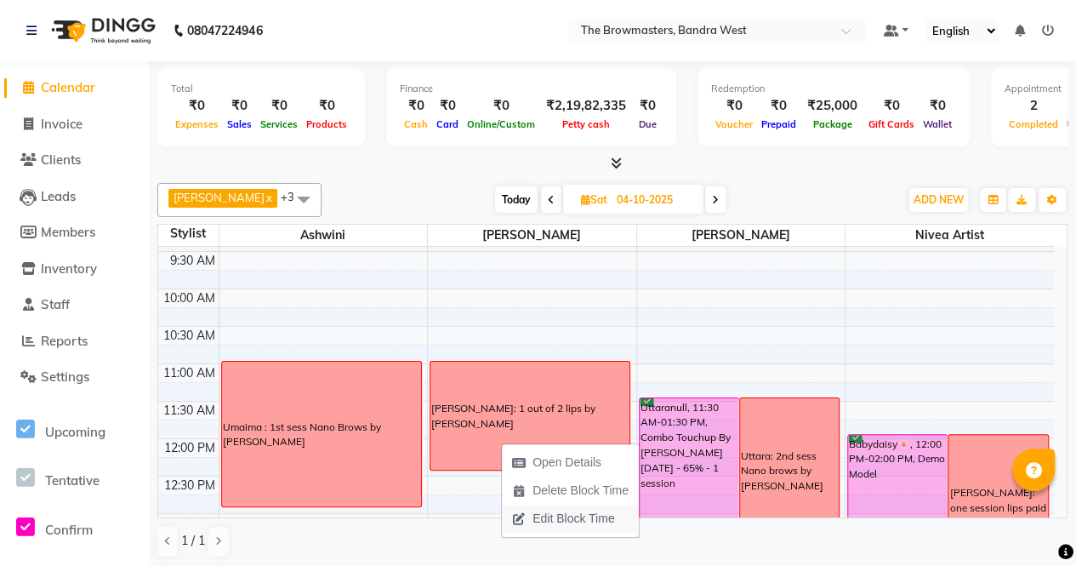
click at [547, 522] on span "Edit Block Time" at bounding box center [573, 518] width 82 height 18
select select "64307"
select select "660"
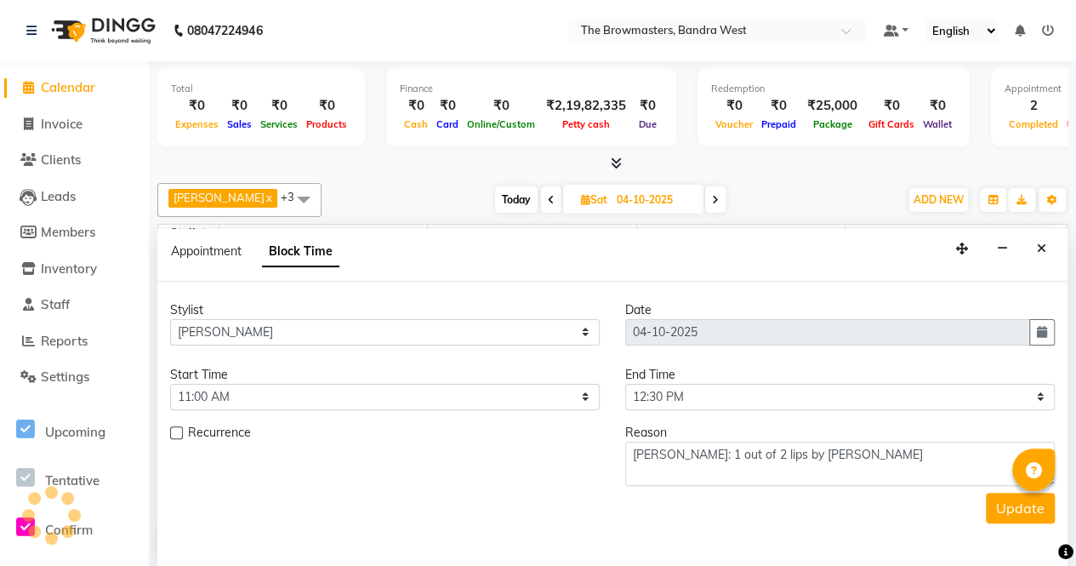
scroll to position [591, 0]
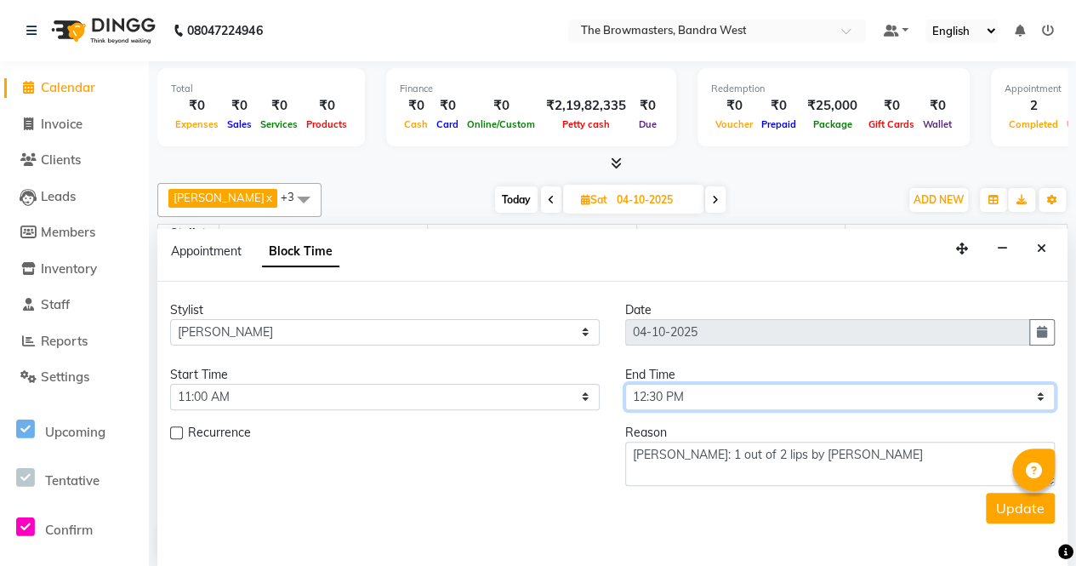
click at [680, 396] on select "Select 09:00 AM 09:15 AM 09:30 AM 09:45 AM 10:00 AM 10:15 AM 10:30 AM 10:45 AM …" at bounding box center [840, 397] width 430 height 26
select select "780"
click at [625, 384] on select "Select 09:00 AM 09:15 AM 09:30 AM 09:45 AM 10:00 AM 10:15 AM 10:30 AM 10:45 AM …" at bounding box center [840, 397] width 430 height 26
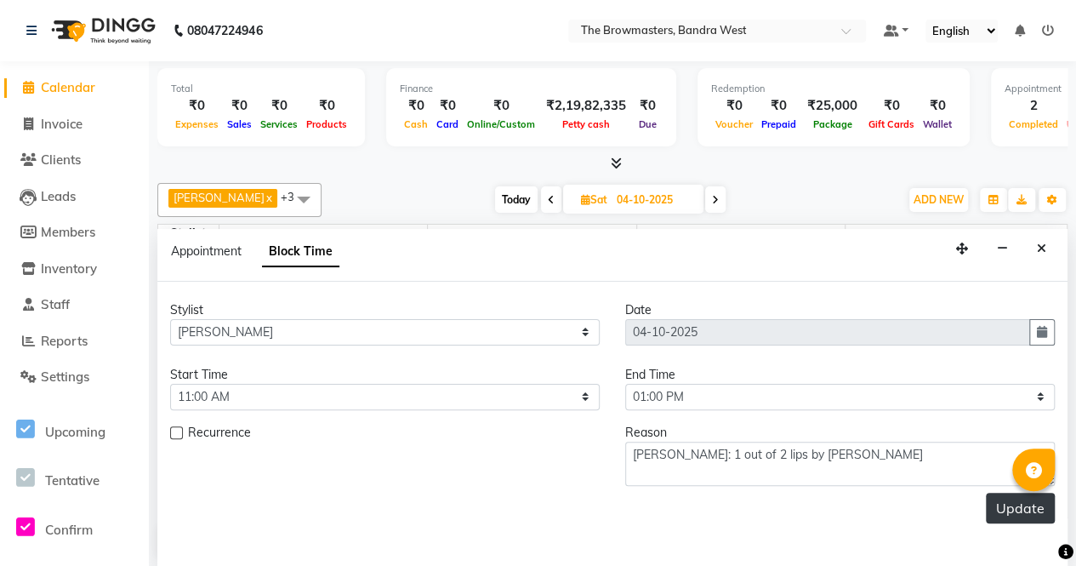
click at [1049, 515] on button "Update" at bounding box center [1020, 507] width 69 height 31
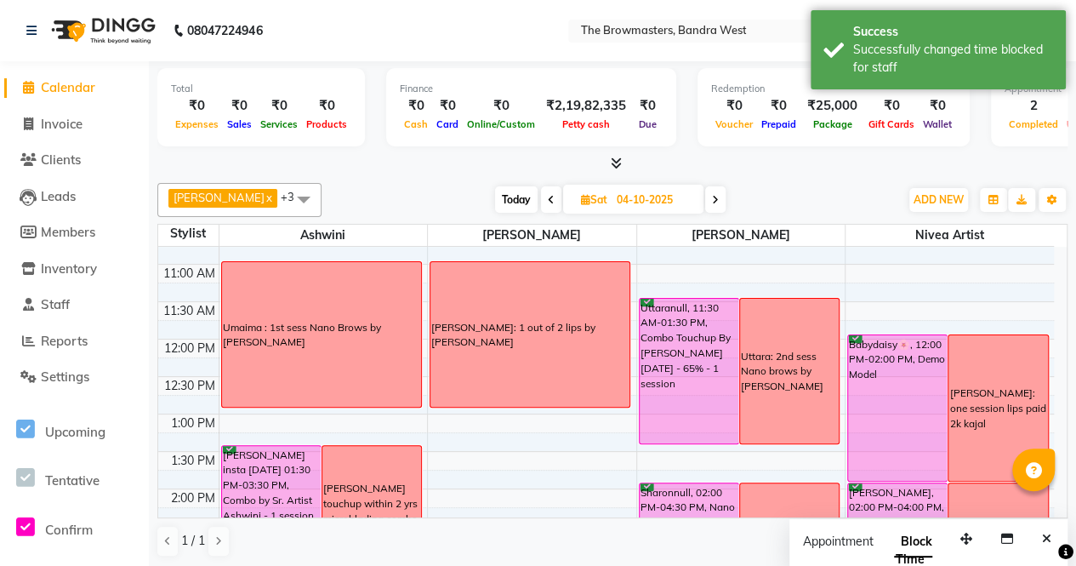
scroll to position [223, 0]
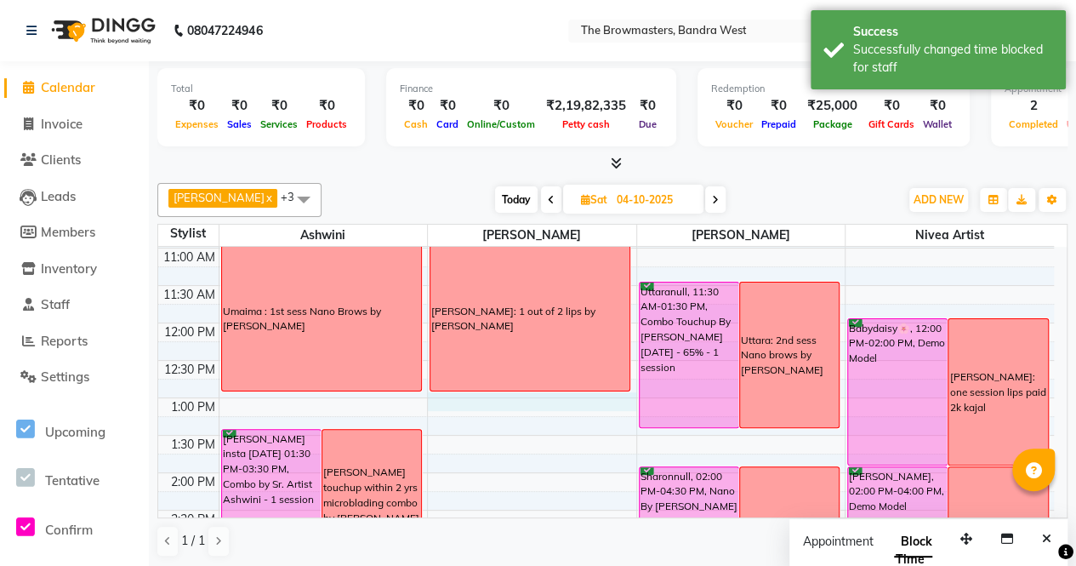
click at [446, 402] on div "8:00 AM 8:30 AM 9:00 AM 9:30 AM 10:00 AM 10:30 AM 11:00 AM 11:30 AM 12:00 PM 12…" at bounding box center [606, 510] width 896 height 972
select select "64307"
select select "tentative"
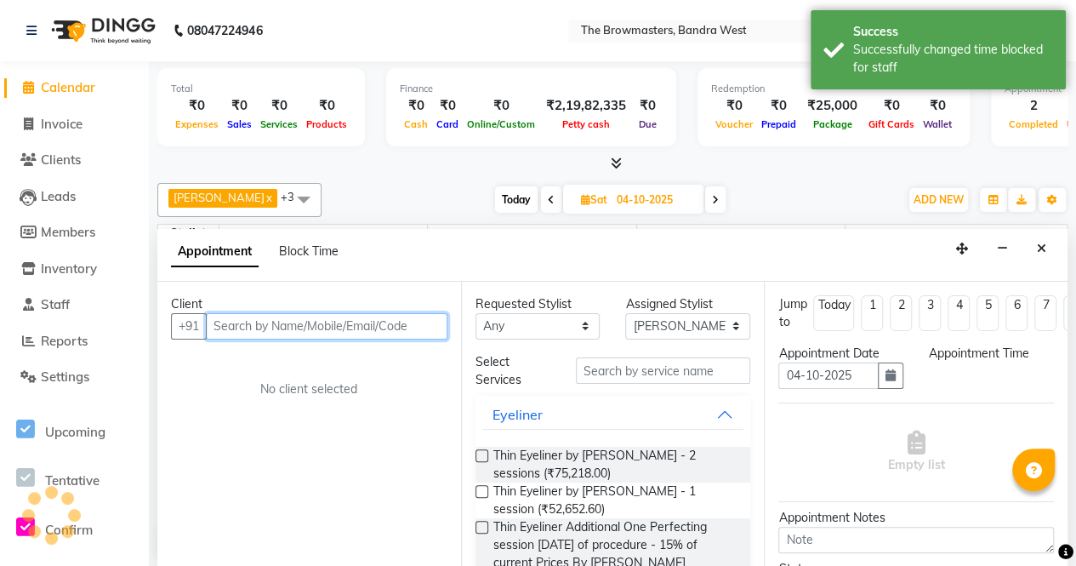
select select "780"
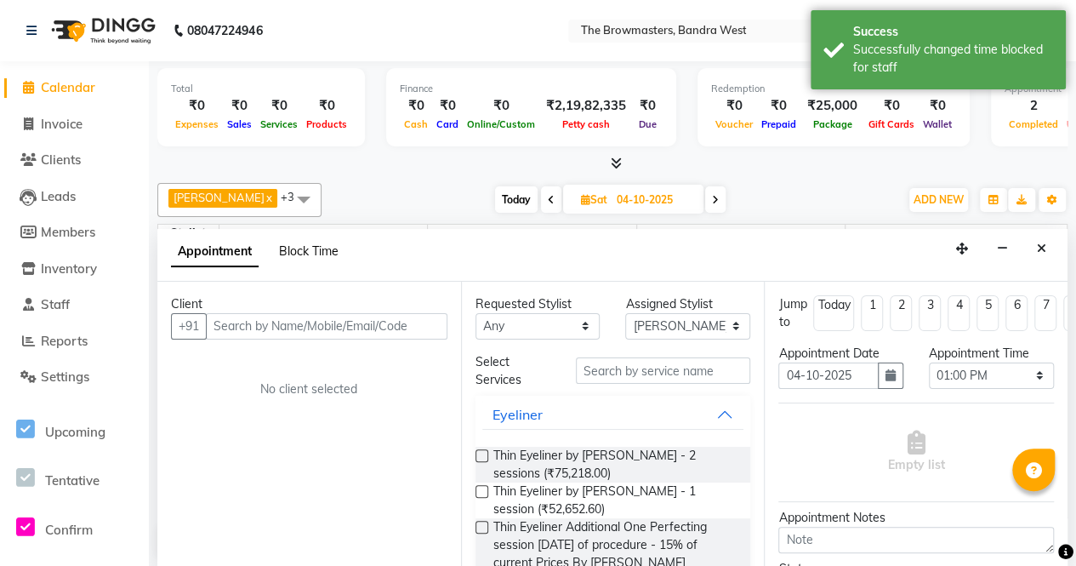
click at [310, 251] on span "Block Time" at bounding box center [309, 250] width 60 height 15
select select "64307"
select select "780"
select select "795"
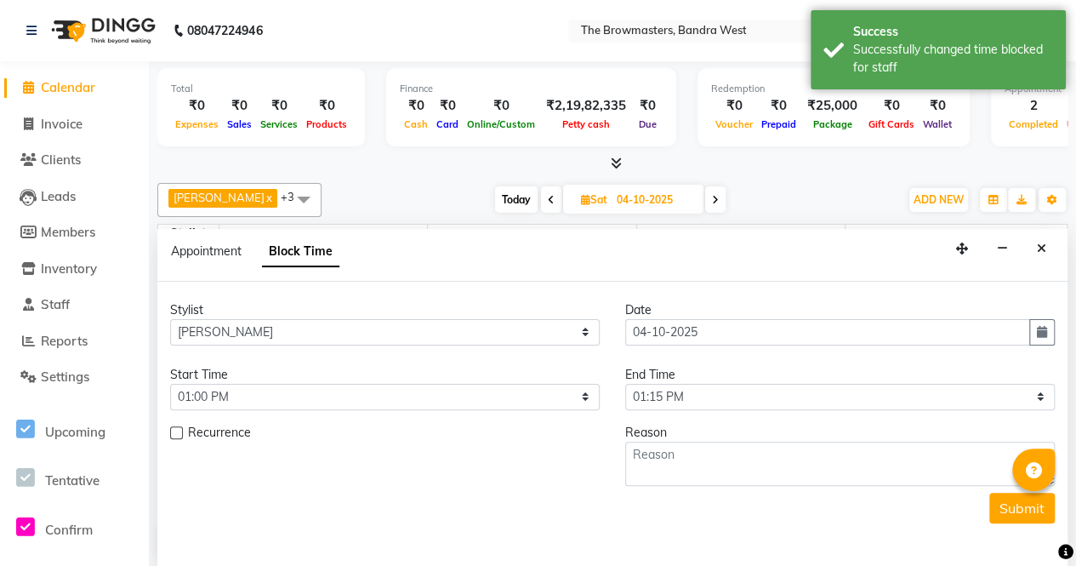
scroll to position [591, 0]
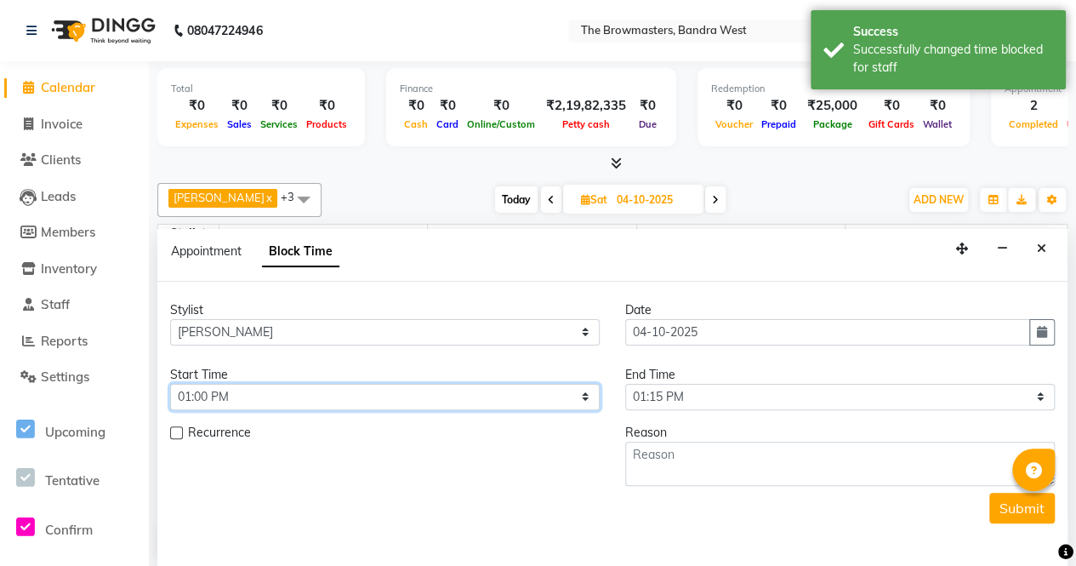
click at [245, 384] on select "Select 09:00 AM 09:15 AM 09:30 AM 09:45 AM 10:00 AM 10:15 AM 10:30 AM 10:45 AM …" at bounding box center [385, 397] width 430 height 26
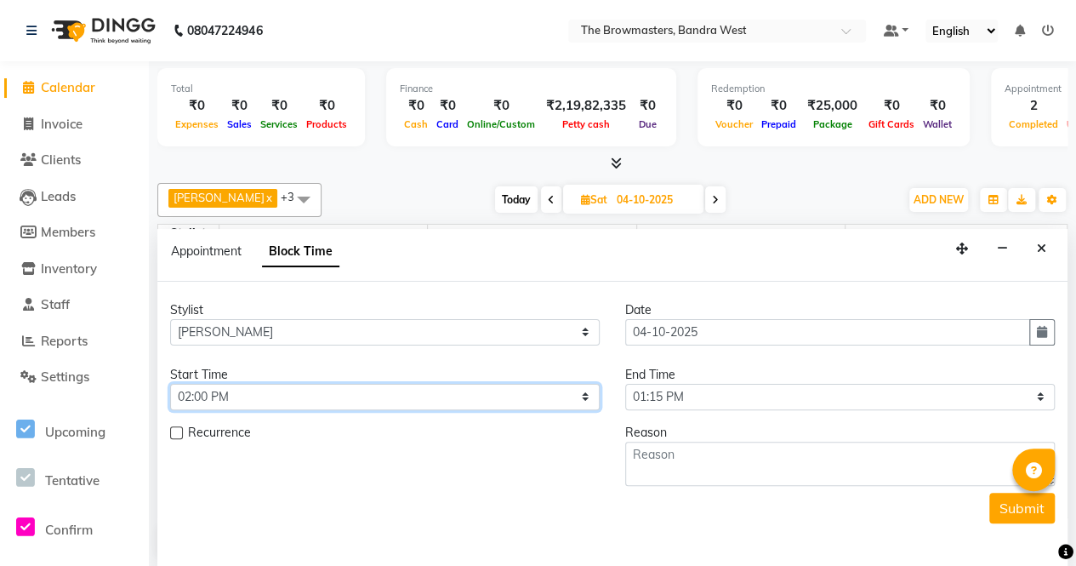
click at [170, 384] on select "Select 09:00 AM 09:15 AM 09:30 AM 09:45 AM 10:00 AM 10:15 AM 10:30 AM 10:45 AM …" at bounding box center [385, 397] width 430 height 26
click at [495, 387] on select "Select 09:00 AM 09:15 AM 09:30 AM 09:45 AM 10:00 AM 10:15 AM 10:30 AM 10:45 AM …" at bounding box center [385, 397] width 430 height 26
select select "780"
click at [170, 384] on select "Select 09:00 AM 09:15 AM 09:30 AM 09:45 AM 10:00 AM 10:15 AM 10:30 AM 10:45 AM …" at bounding box center [385, 397] width 430 height 26
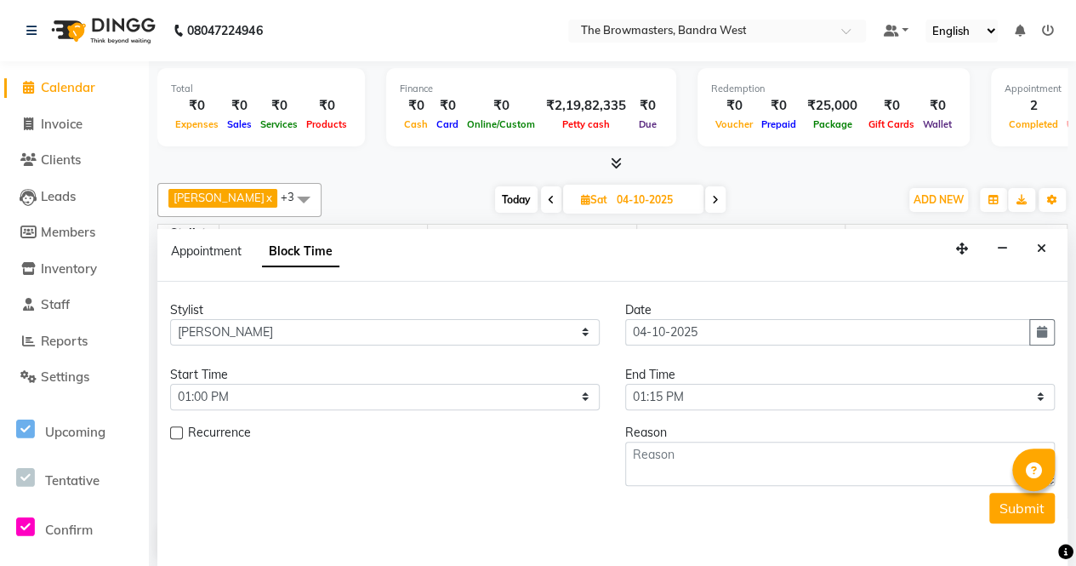
click at [736, 424] on div "Reason" at bounding box center [840, 433] width 430 height 18
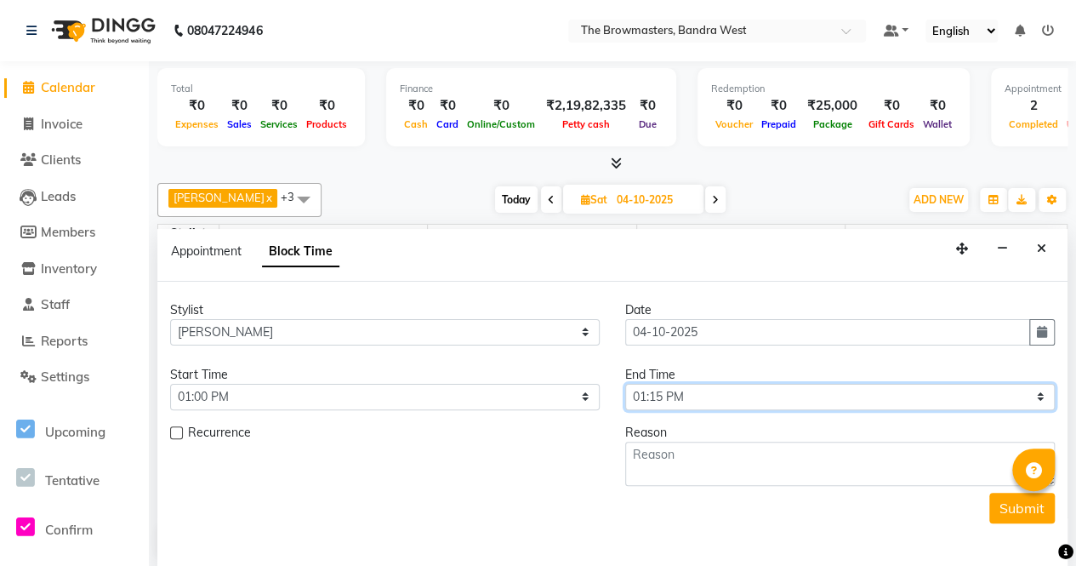
click at [741, 386] on select "Select 09:00 AM 09:15 AM 09:30 AM 09:45 AM 10:00 AM 10:15 AM 10:30 AM 10:45 AM …" at bounding box center [840, 397] width 430 height 26
select select "870"
click at [625, 384] on select "Select 09:00 AM 09:15 AM 09:30 AM 09:45 AM 10:00 AM 10:15 AM 10:30 AM 10:45 AM …" at bounding box center [840, 397] width 430 height 26
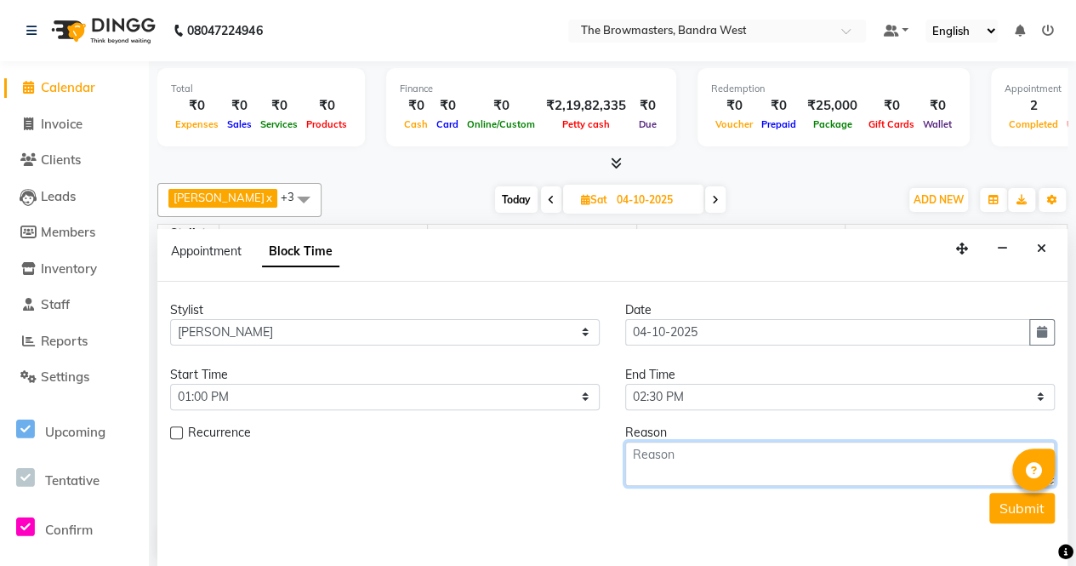
click at [706, 454] on textarea at bounding box center [840, 463] width 430 height 44
type textarea "Umaima: 1 out of 2 sess lips by [PERSON_NAME]"
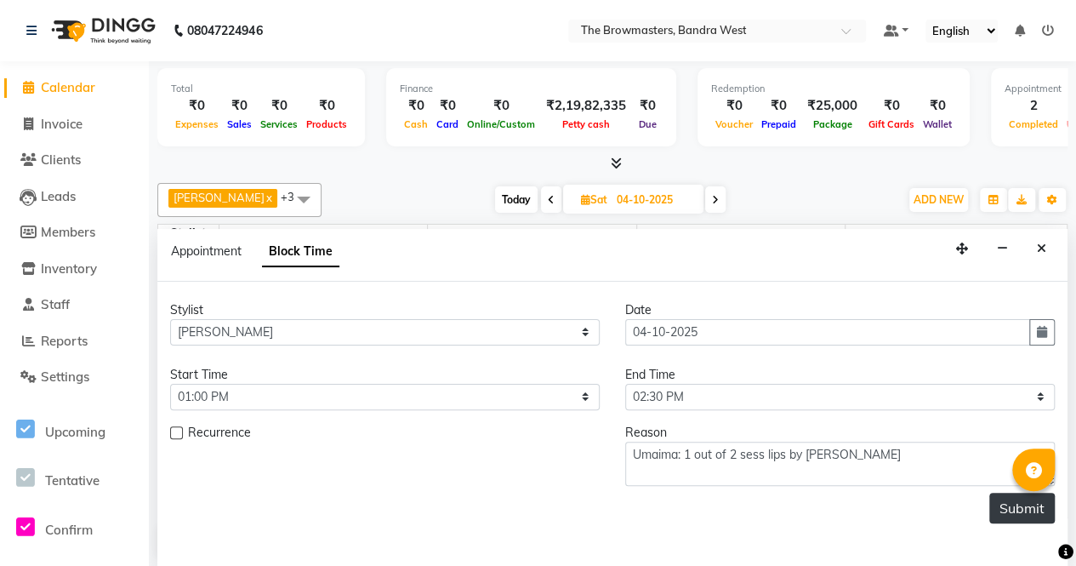
click at [1026, 505] on button "Submit" at bounding box center [1021, 507] width 65 height 31
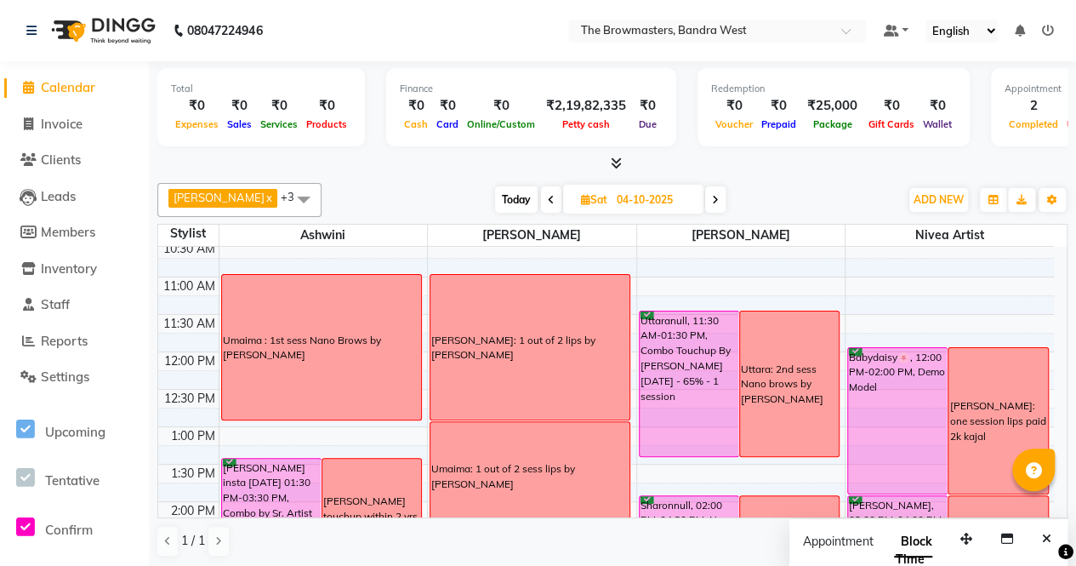
scroll to position [239, 0]
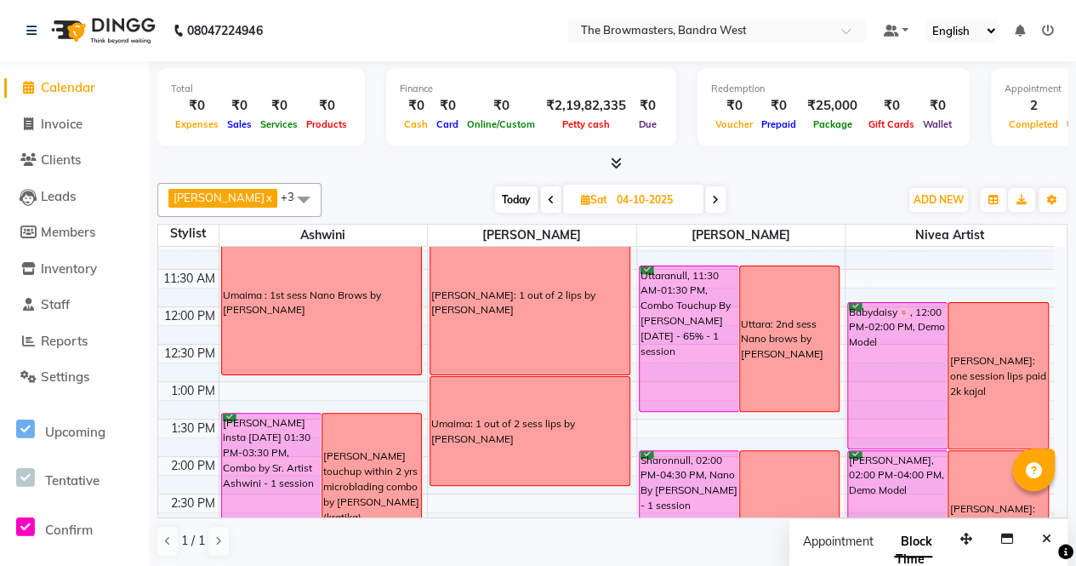
click at [1070, 376] on div "Total ₹0 Expenses ₹0 Sales ₹0 Services ₹0 Products Finance ₹0 Cash ₹0 Card ₹0 O…" at bounding box center [612, 314] width 927 height 507
click at [1074, 370] on div "Total ₹0 Expenses ₹0 Sales ₹0 Services ₹0 Products Finance ₹0 Cash ₹0 Card ₹0 O…" at bounding box center [612, 314] width 927 height 507
click at [520, 208] on span "Today" at bounding box center [516, 199] width 43 height 26
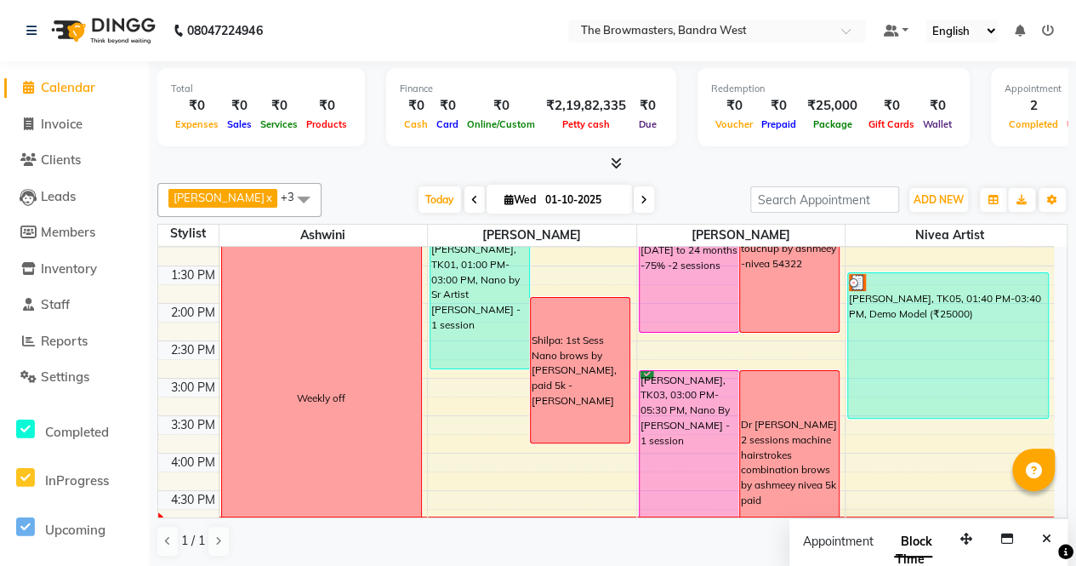
scroll to position [430, 0]
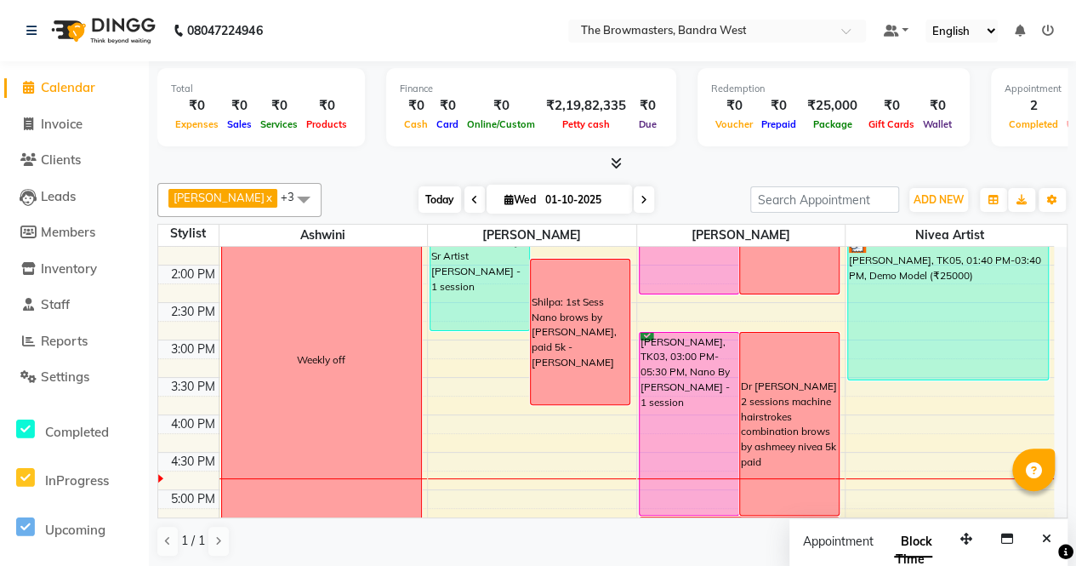
click at [441, 197] on span "Today" at bounding box center [439, 199] width 43 height 26
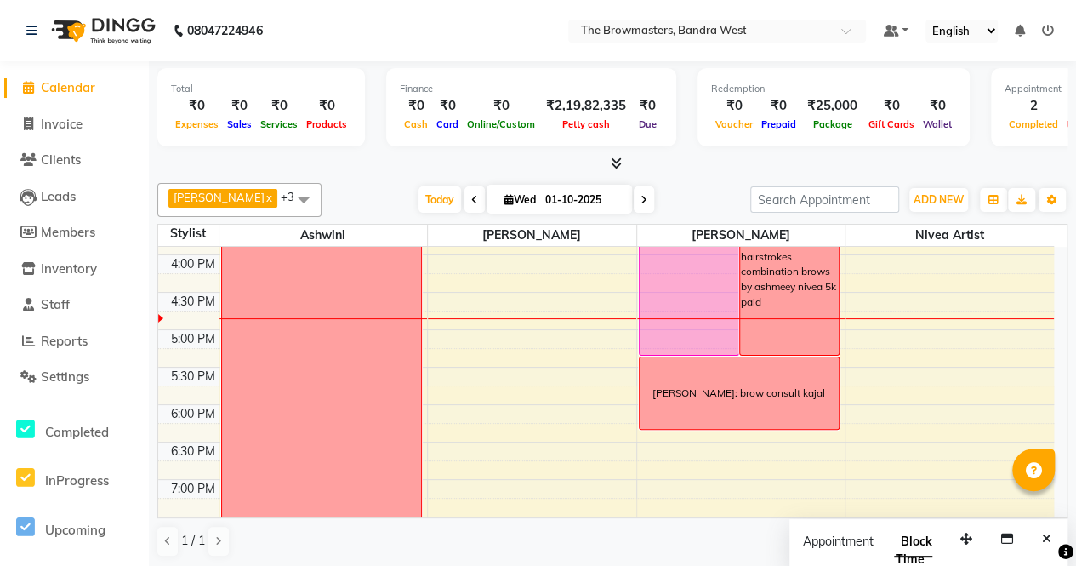
click at [641, 195] on icon at bounding box center [643, 200] width 7 height 10
type input "02-10-2025"
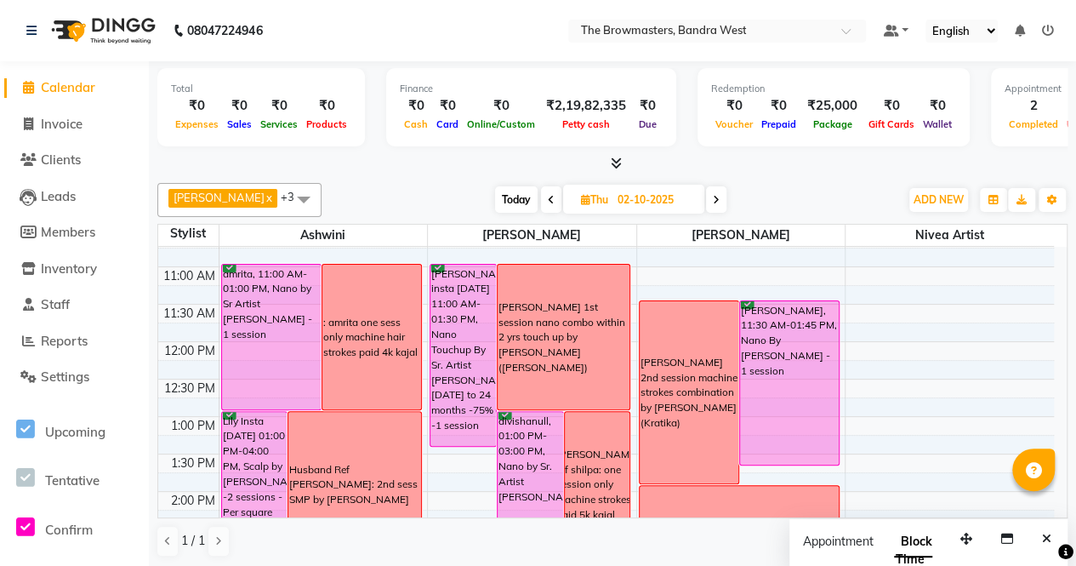
scroll to position [148, 0]
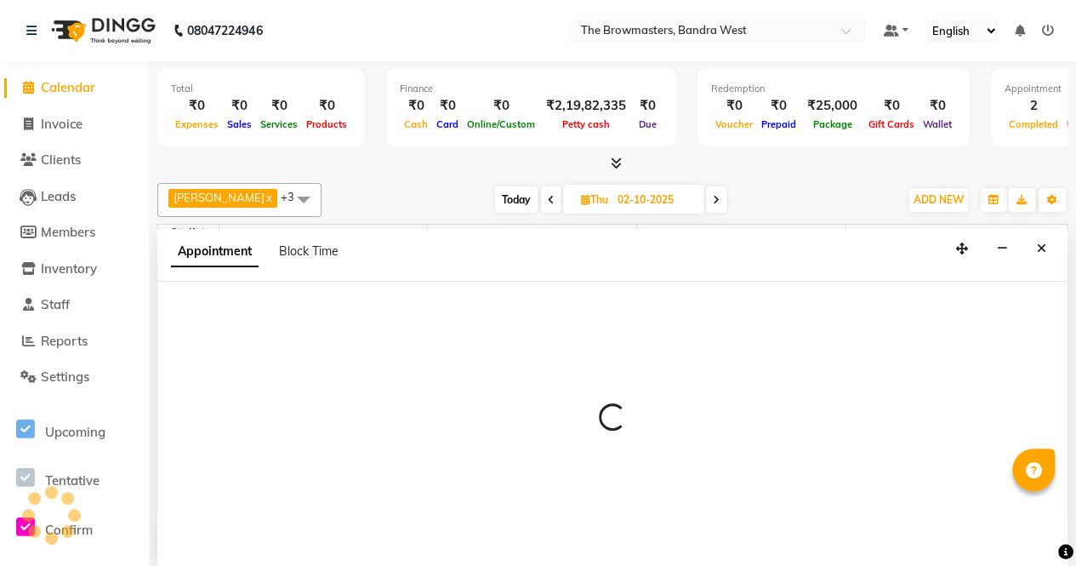
select select "88429"
select select "tentative"
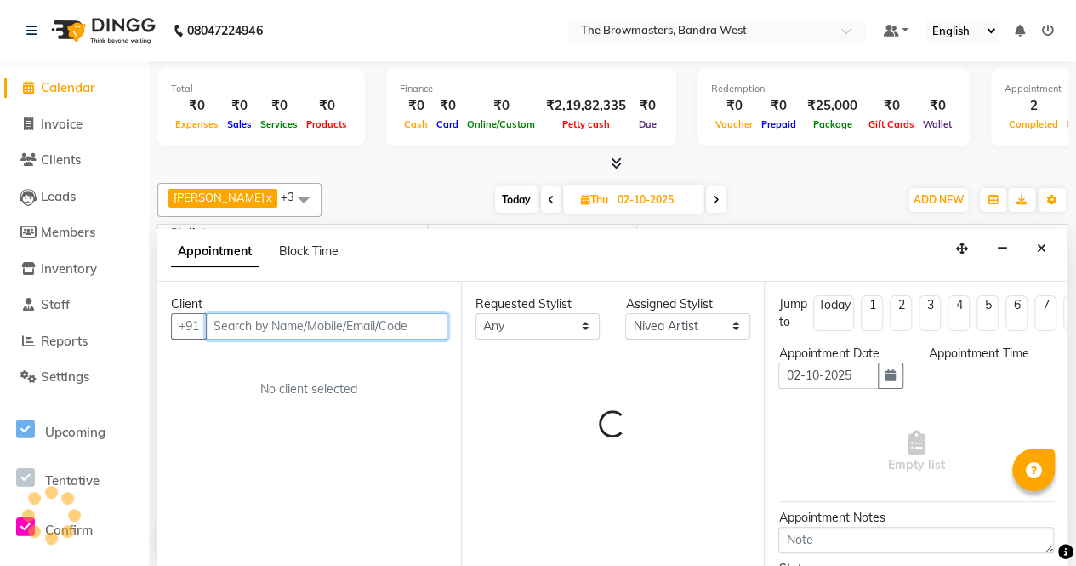
scroll to position [0, 0]
select select "645"
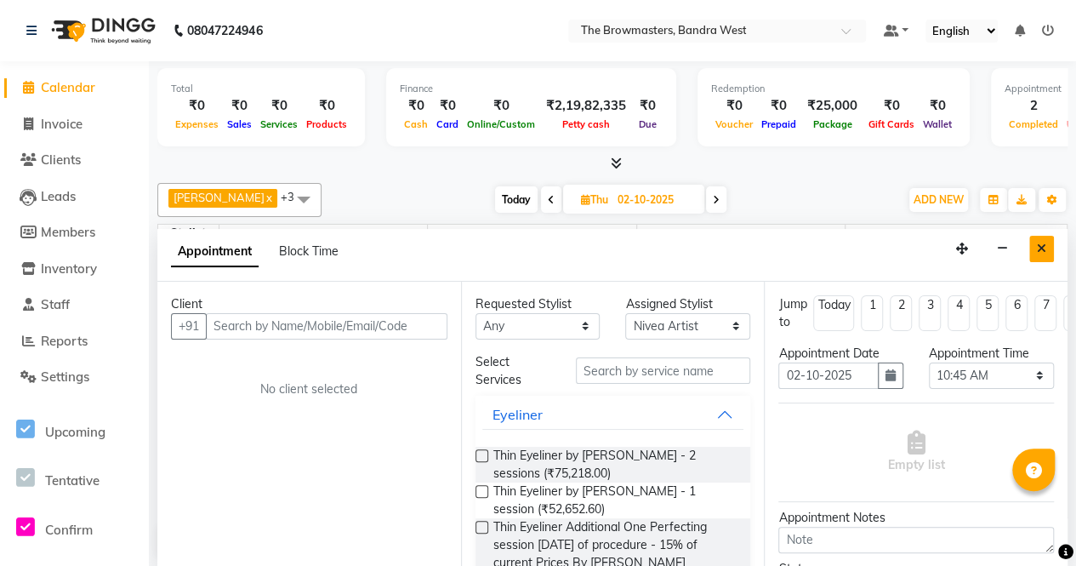
click at [1045, 242] on icon "Close" at bounding box center [1041, 248] width 9 height 12
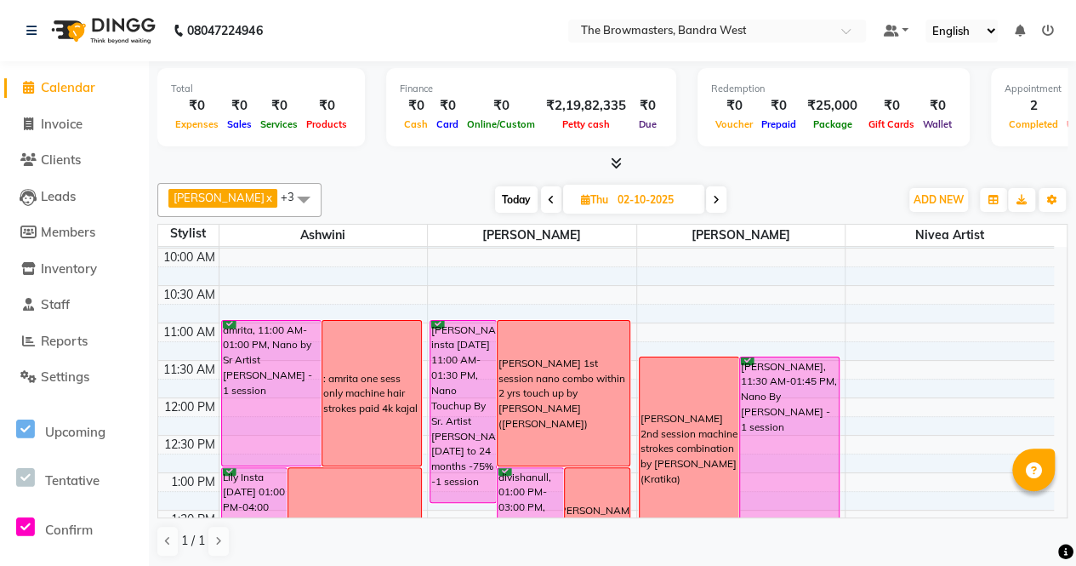
click at [521, 188] on span "Today" at bounding box center [516, 199] width 43 height 26
type input "01-10-2025"
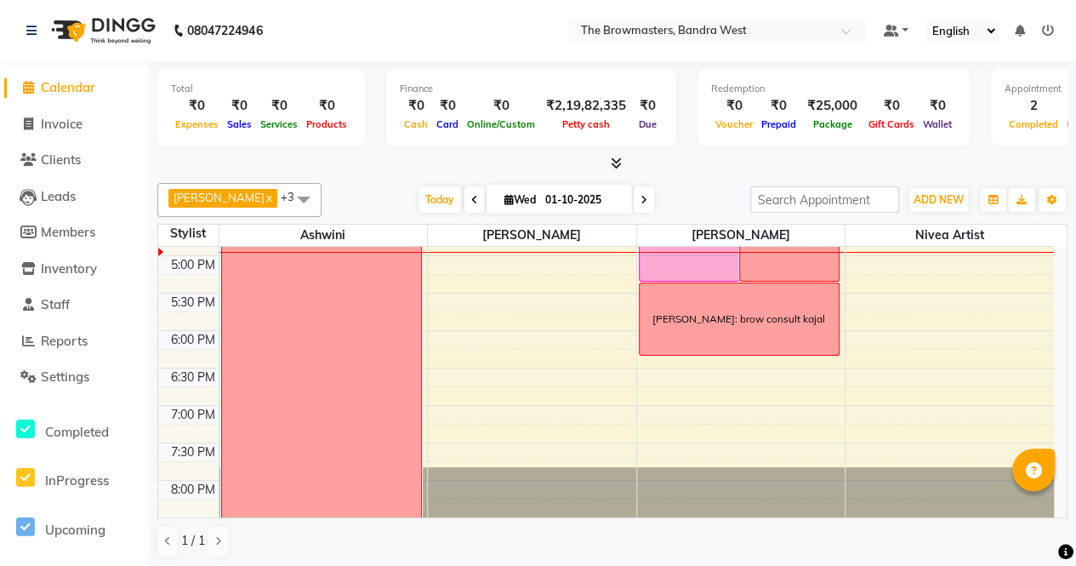
click at [548, 196] on input "01-10-2025" at bounding box center [582, 200] width 85 height 26
select select "10"
select select "2025"
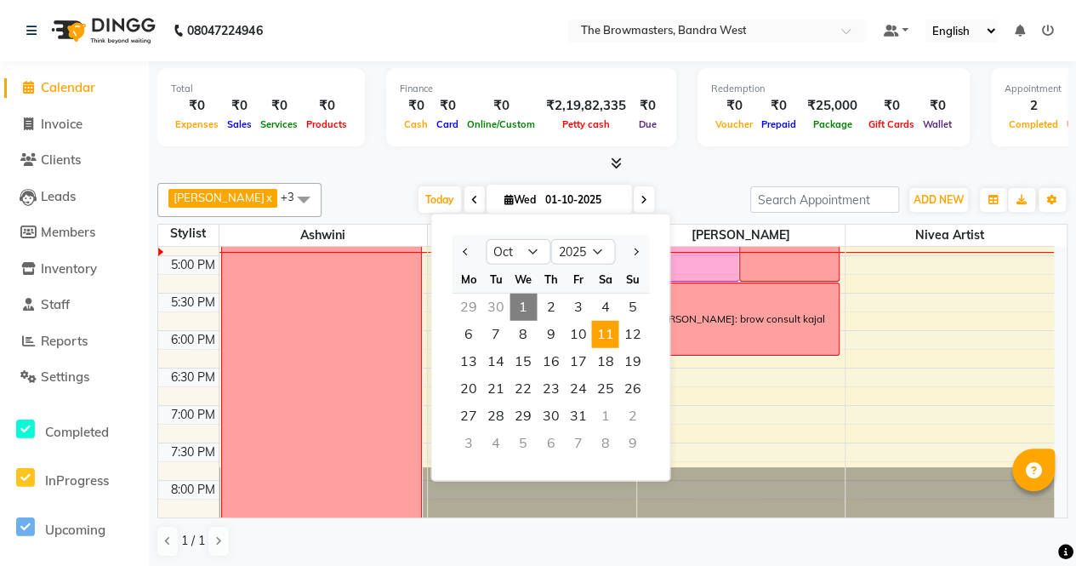
click at [607, 333] on span "11" at bounding box center [604, 334] width 27 height 27
type input "[DATE]"
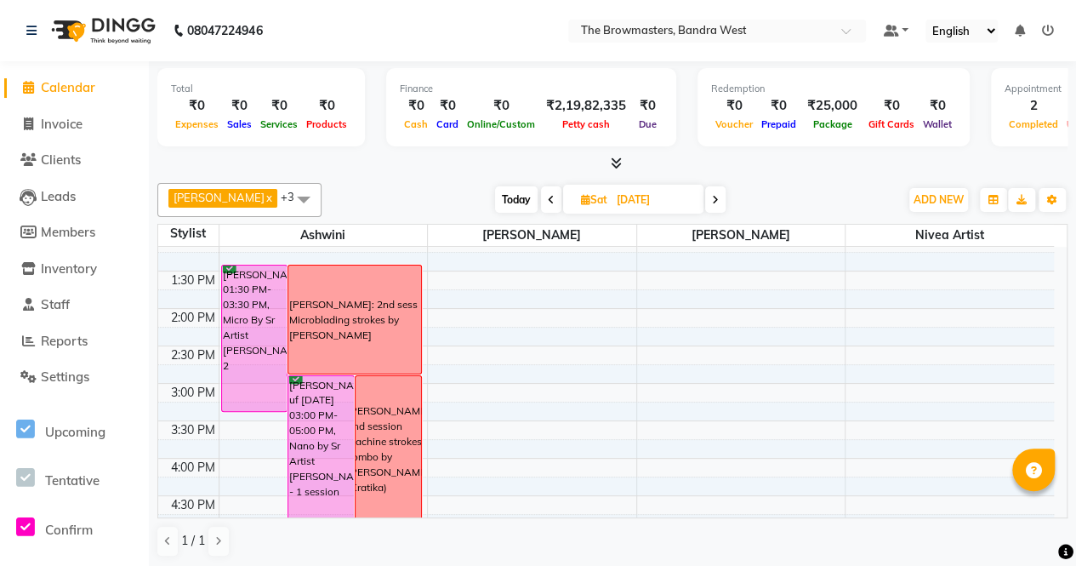
scroll to position [390, 0]
